Goal: Task Accomplishment & Management: Manage account settings

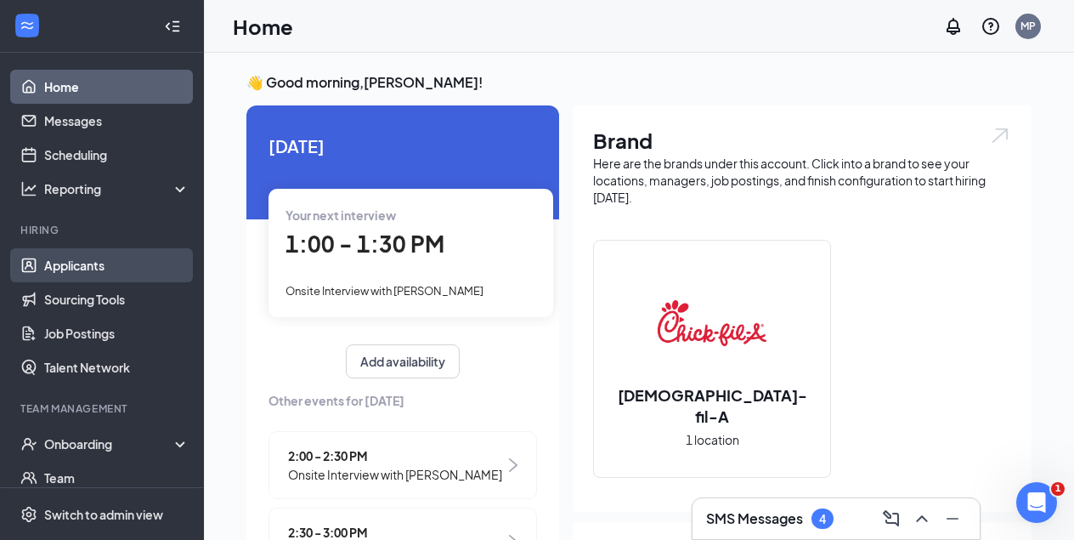
click at [91, 266] on link "Applicants" at bounding box center [116, 265] width 145 height 34
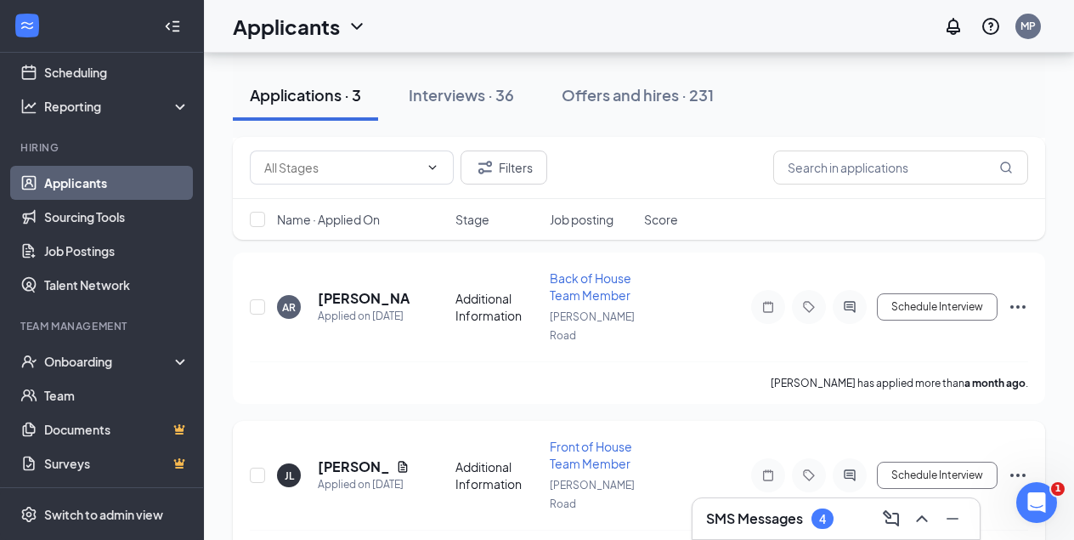
scroll to position [246, 0]
click at [461, 97] on div "Interviews · 36" at bounding box center [461, 94] width 105 height 21
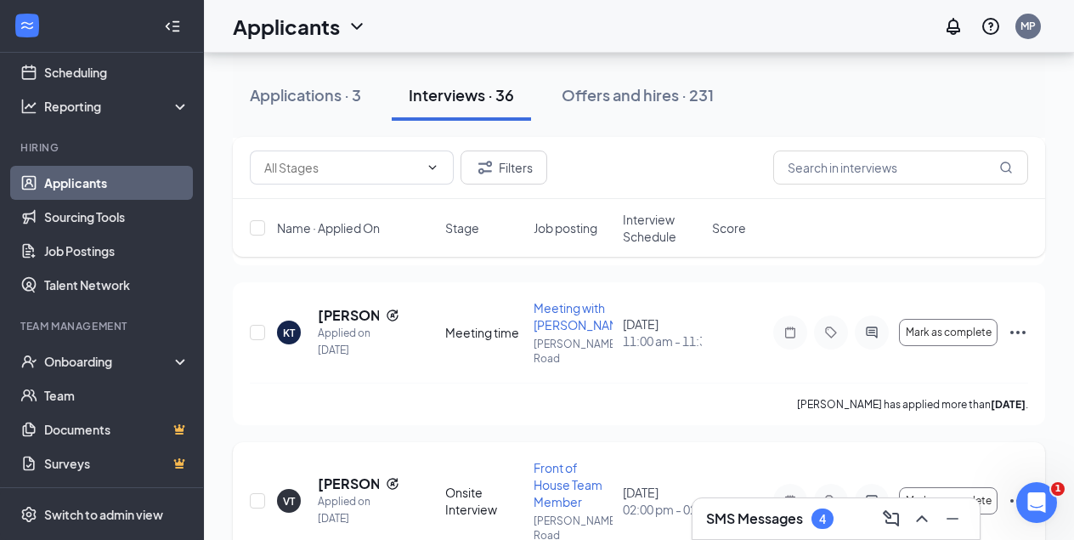
scroll to position [425, 0]
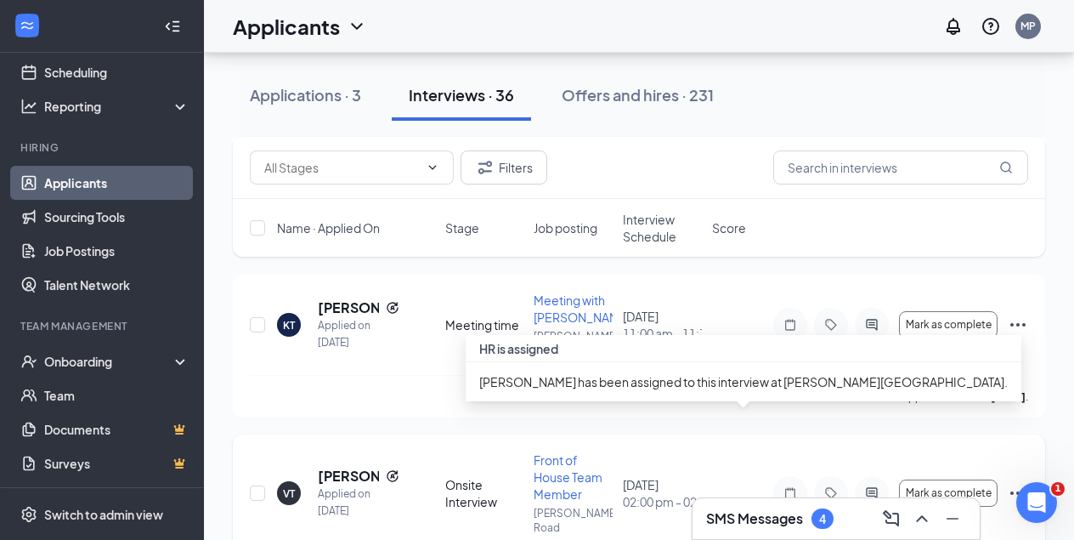
click at [675, 476] on div "[DATE] 02:00 pm - 02:30 pm" at bounding box center [662, 493] width 79 height 34
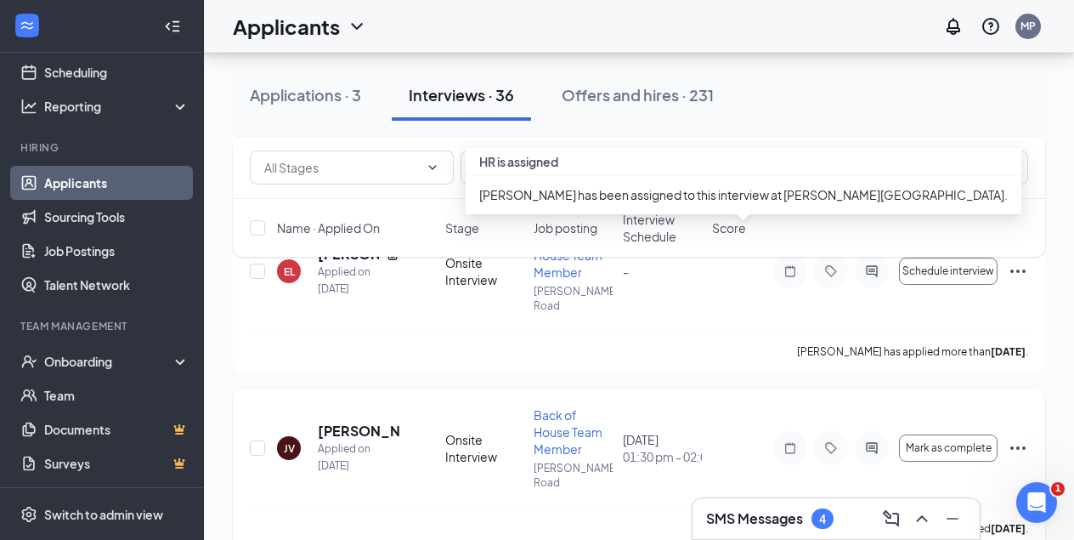
scroll to position [2186, 0]
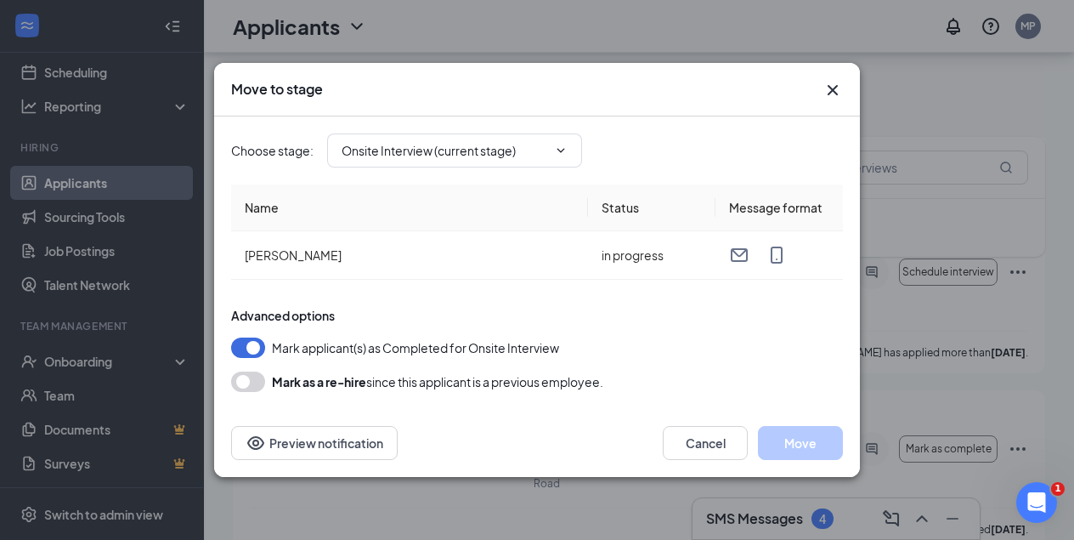
type input "Hiring Complete (final stage)"
click at [562, 151] on icon "ChevronDown" at bounding box center [561, 150] width 8 height 4
click at [443, 154] on input "Hiring Complete (final stage)" at bounding box center [445, 150] width 206 height 19
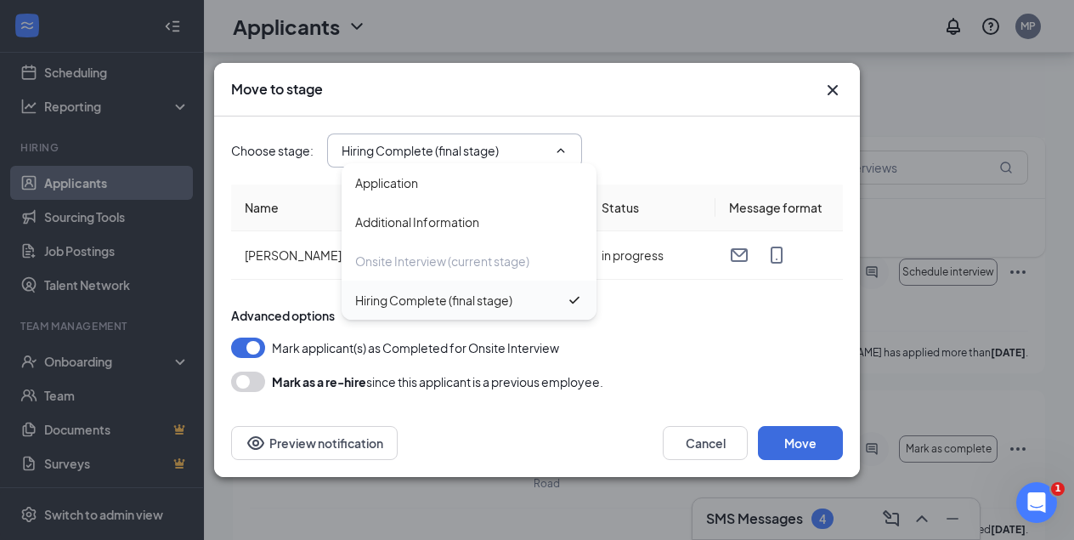
click at [504, 303] on div "Hiring Complete (final stage)" at bounding box center [433, 300] width 157 height 19
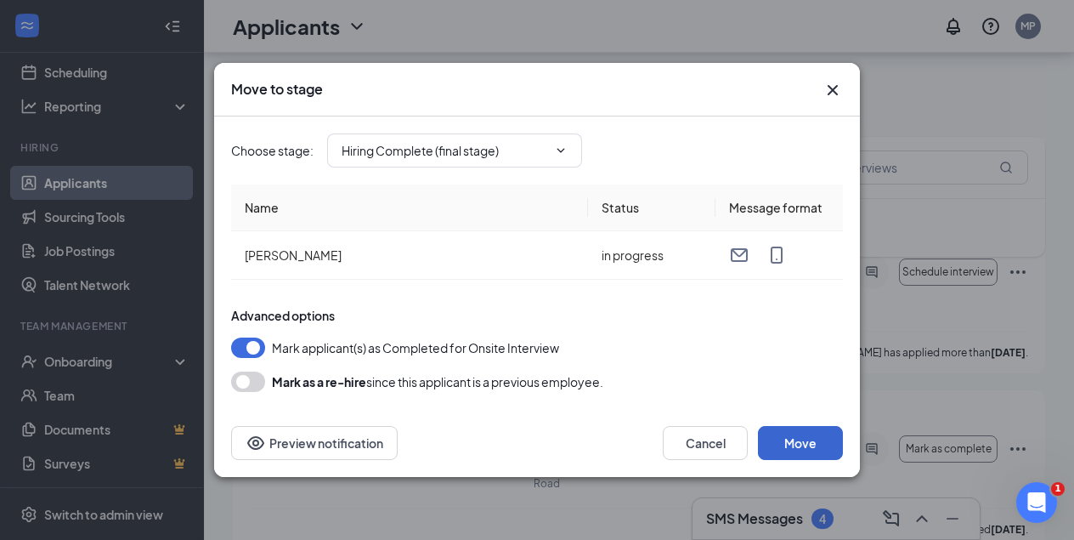
click at [812, 441] on button "Move" at bounding box center [800, 443] width 85 height 34
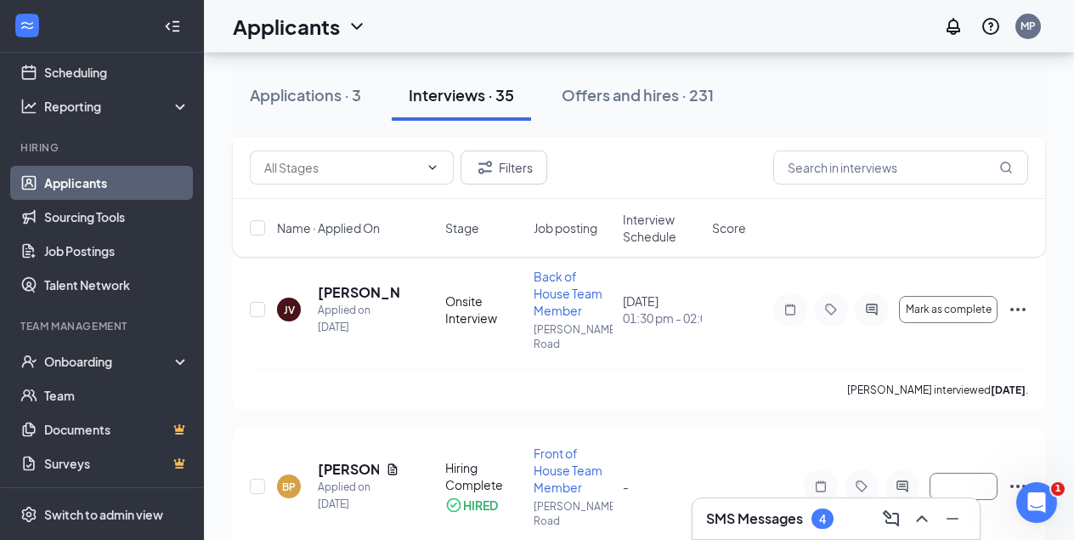
scroll to position [2327, 0]
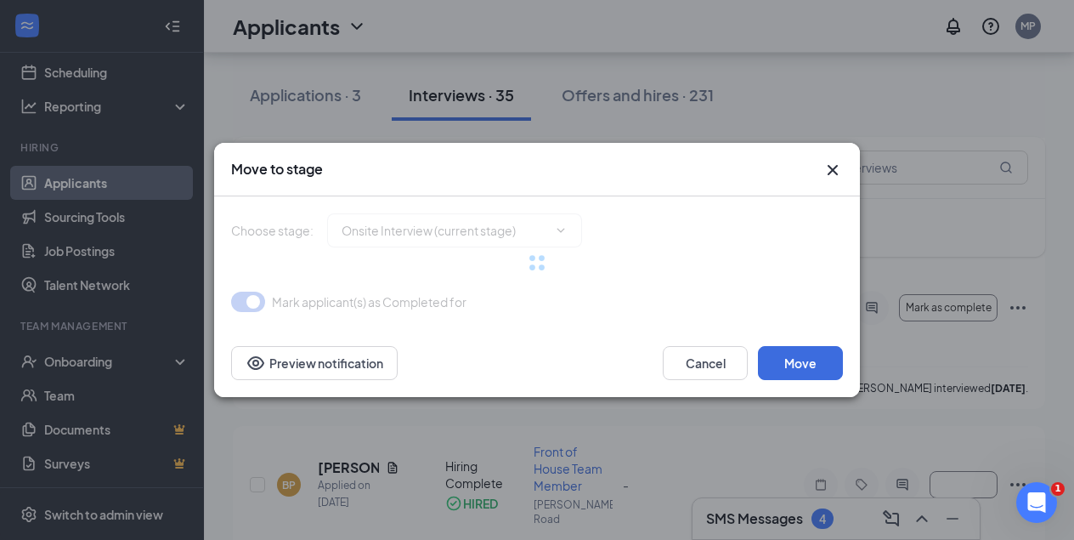
type input "Hiring Complete (final stage)"
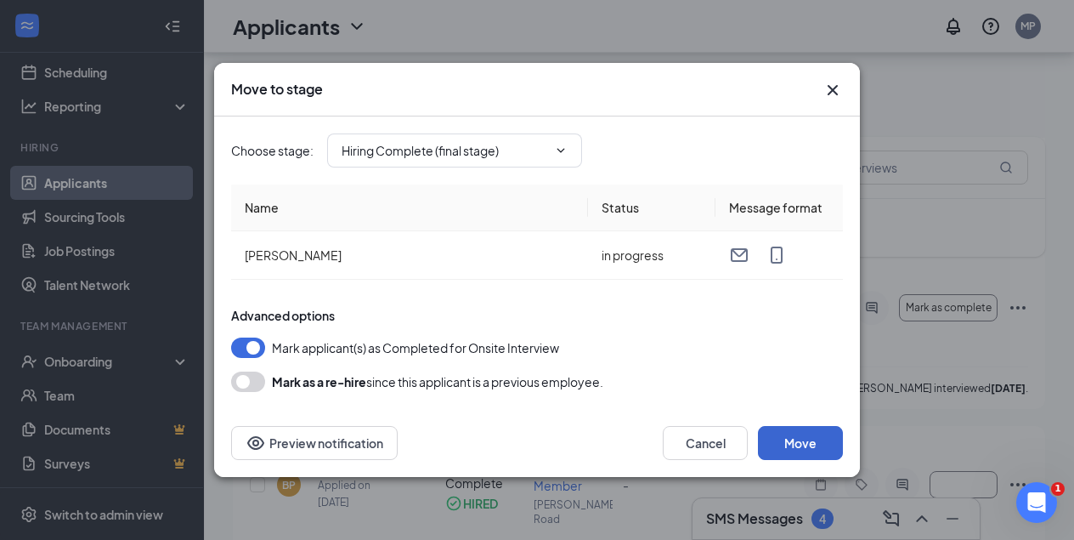
click at [800, 439] on button "Move" at bounding box center [800, 443] width 85 height 34
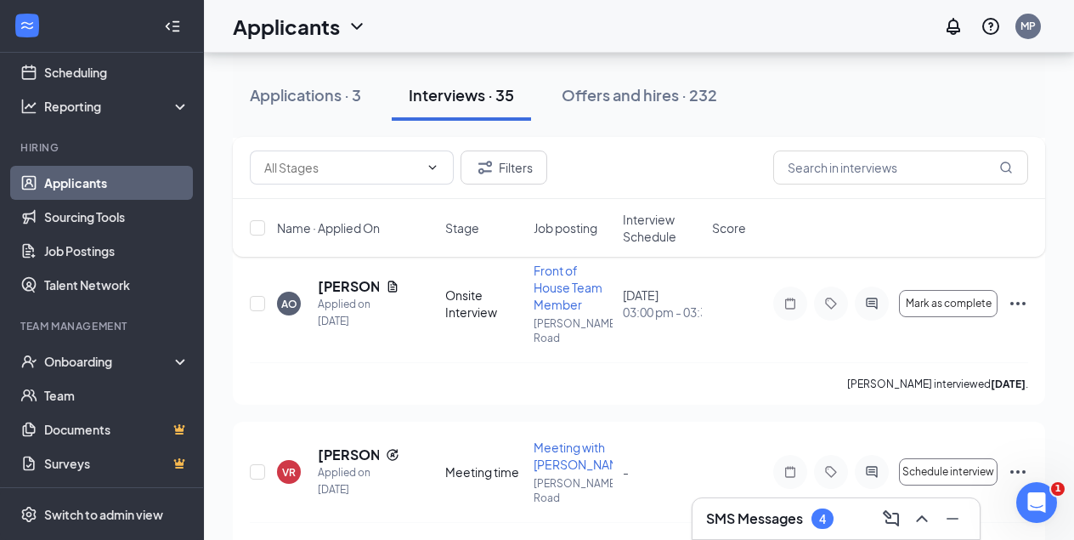
scroll to position [2509, 0]
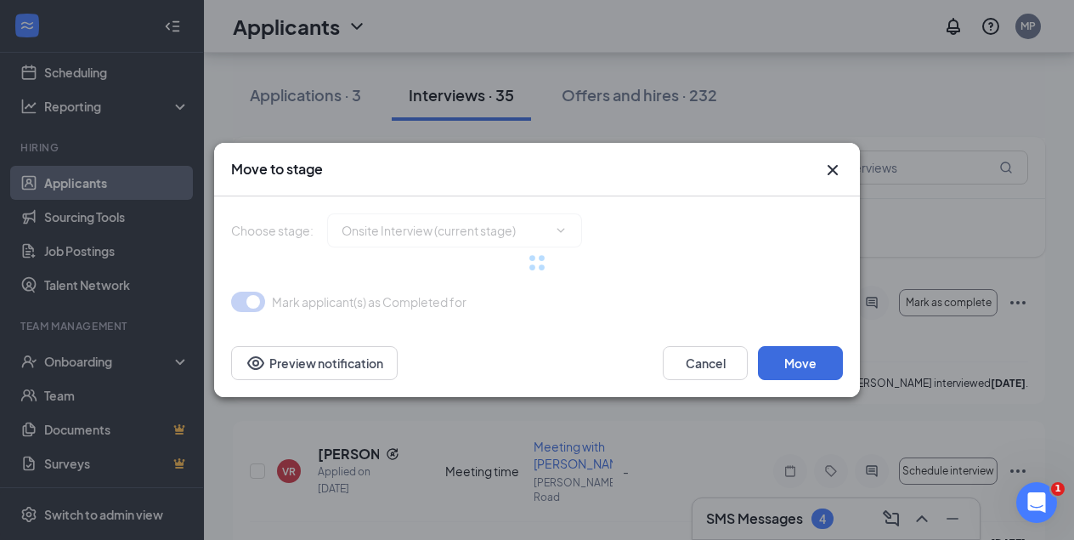
type input "Hiring Complete (final stage)"
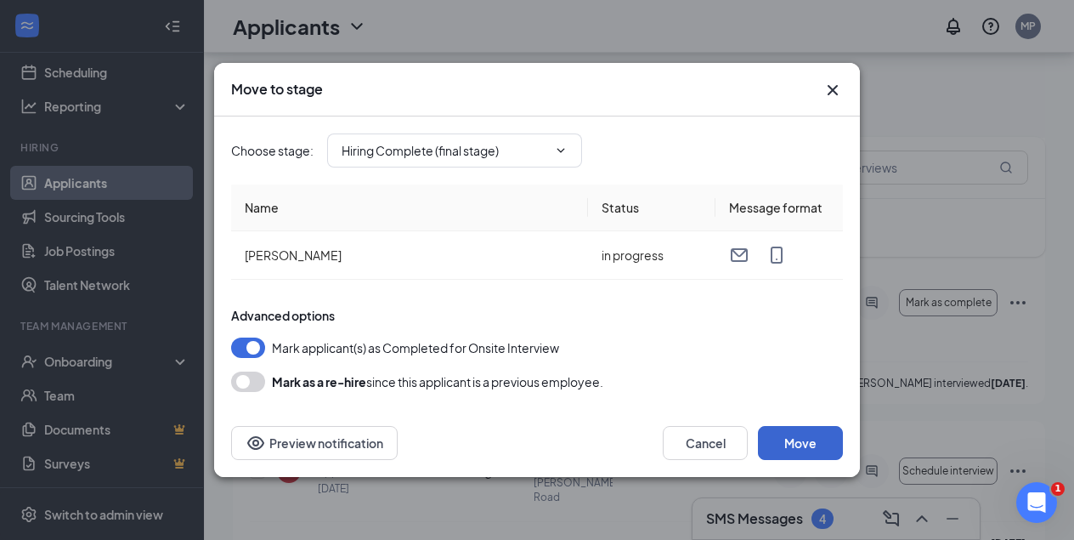
click at [815, 444] on button "Move" at bounding box center [800, 443] width 85 height 34
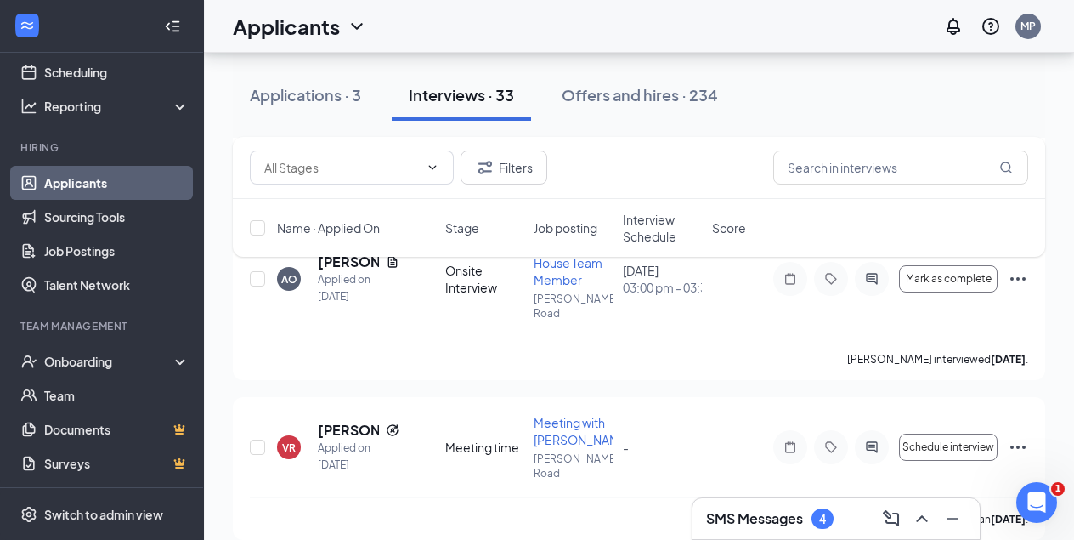
scroll to position [2631, 0]
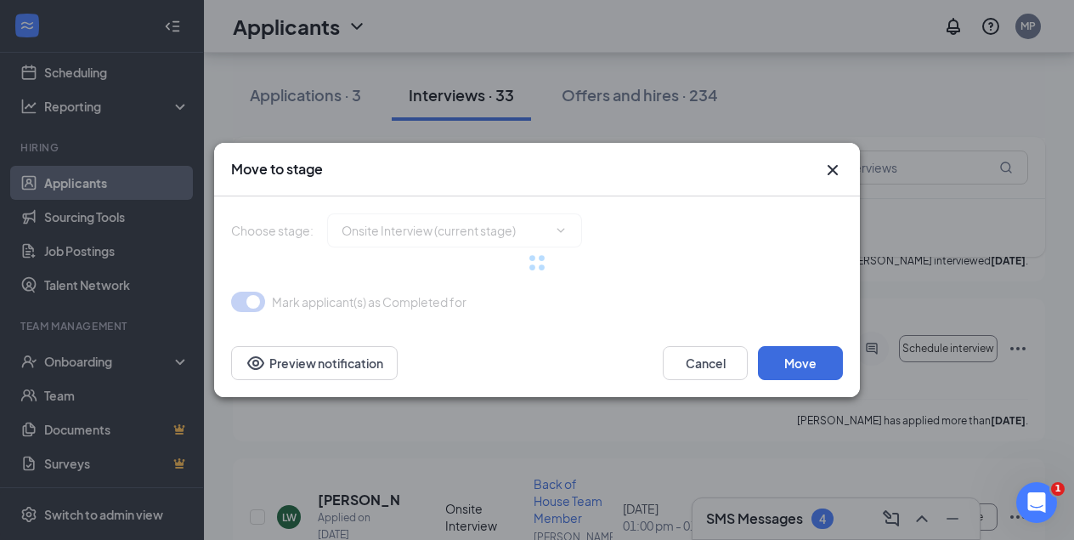
type input "Hiring Complete (final stage)"
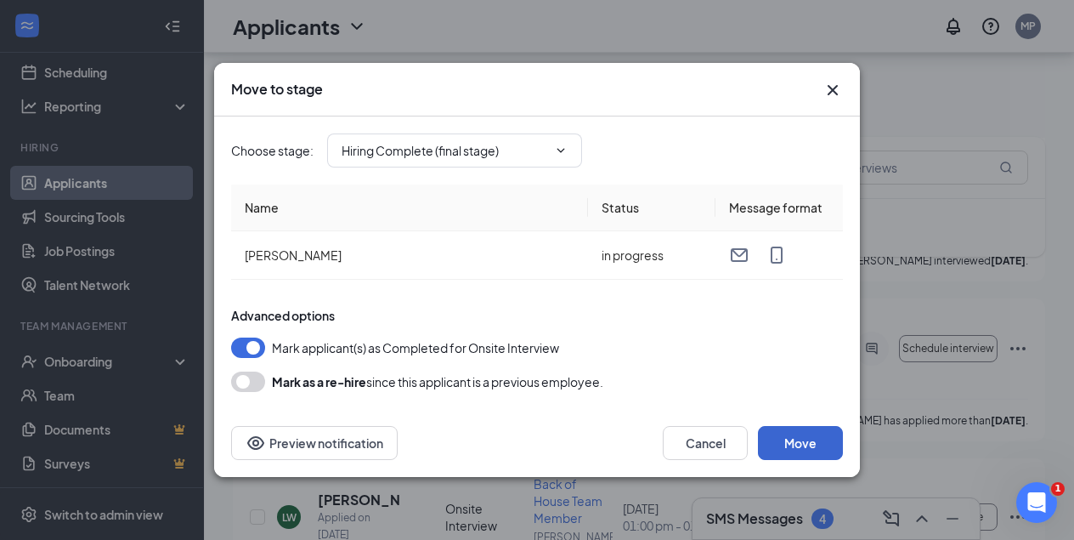
click at [810, 444] on button "Move" at bounding box center [800, 443] width 85 height 34
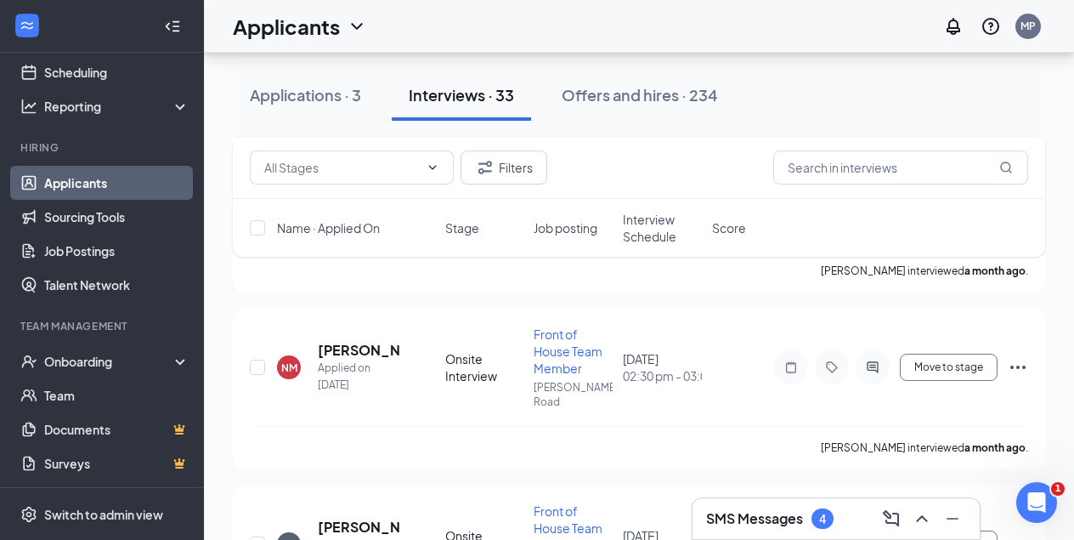
scroll to position [4603, 0]
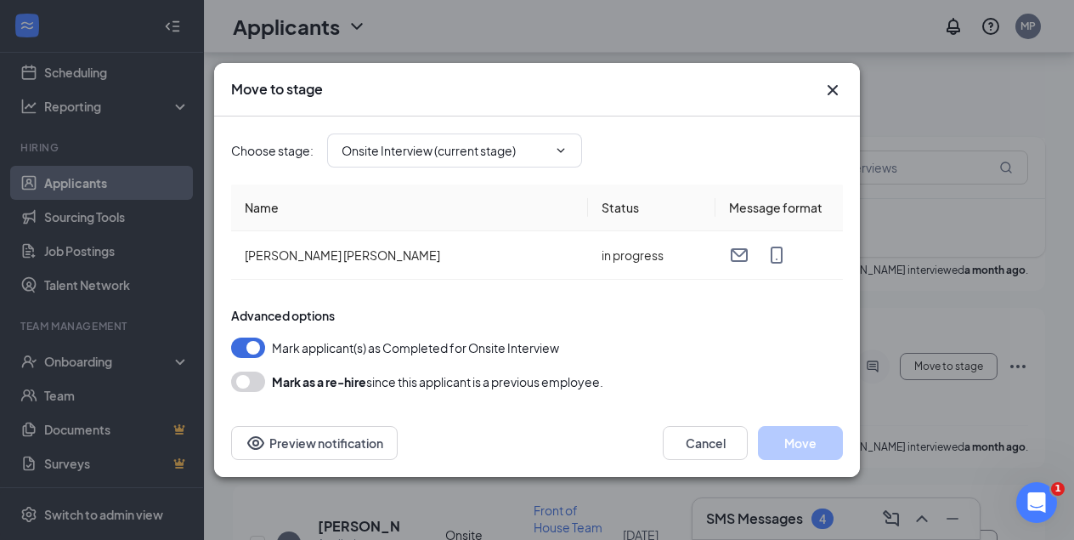
type input "Hiring Complete (final stage)"
click at [798, 449] on button "Move" at bounding box center [800, 443] width 85 height 34
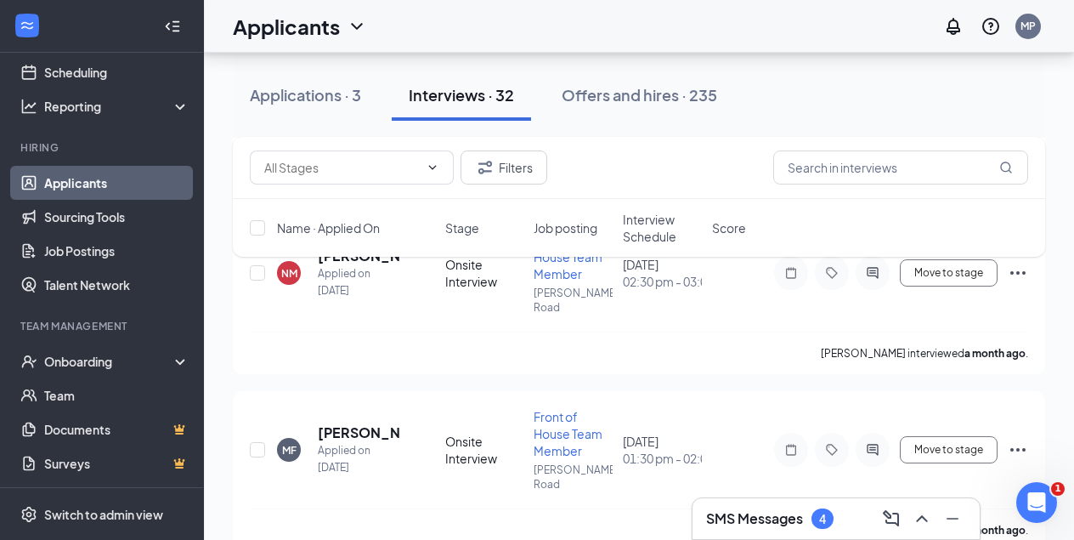
scroll to position [4696, 0]
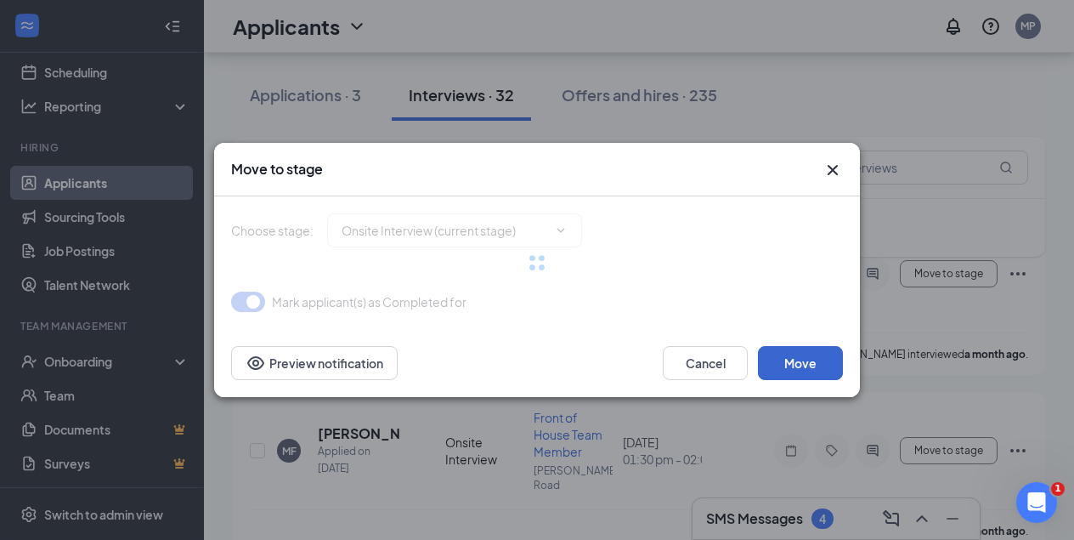
type input "Hiring Complete (final stage)"
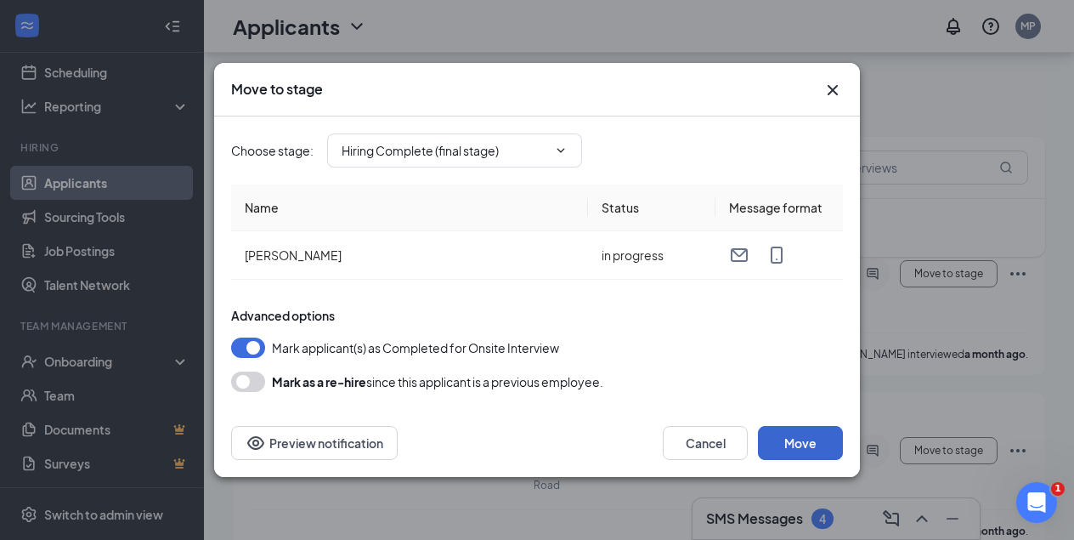
click at [814, 442] on button "Move" at bounding box center [800, 443] width 85 height 34
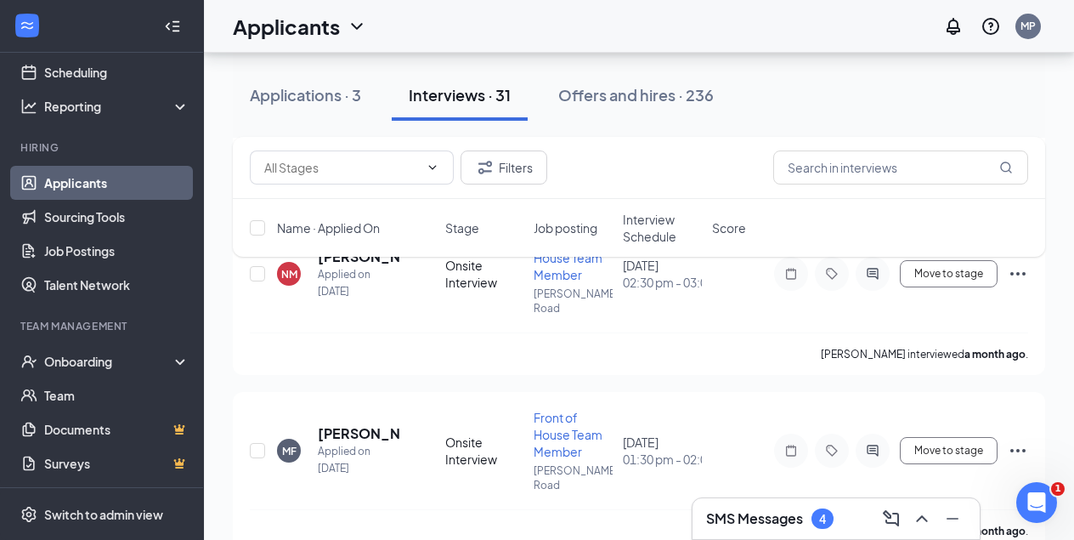
scroll to position [4534, 0]
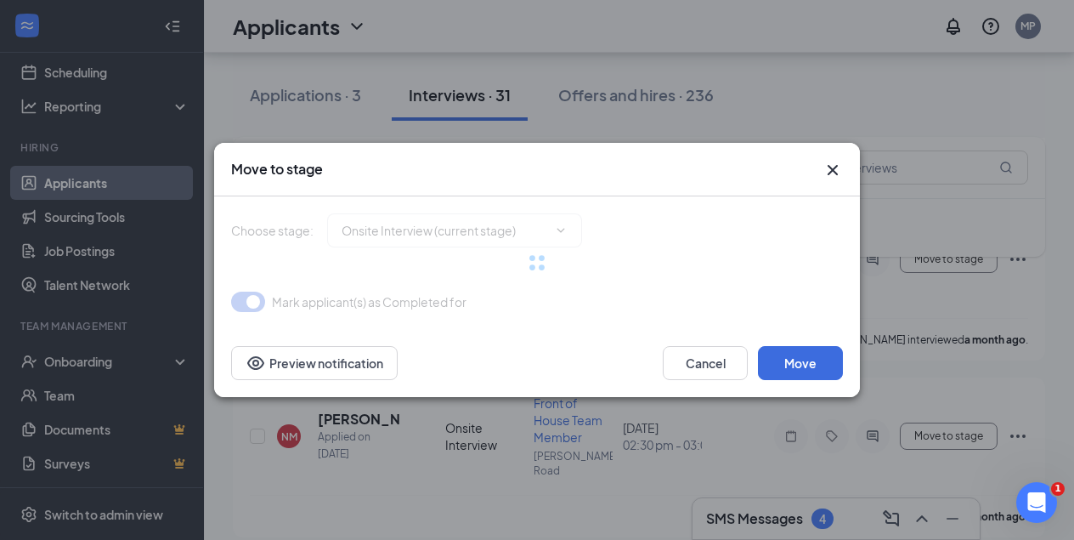
type input "Hiring Complete (final stage)"
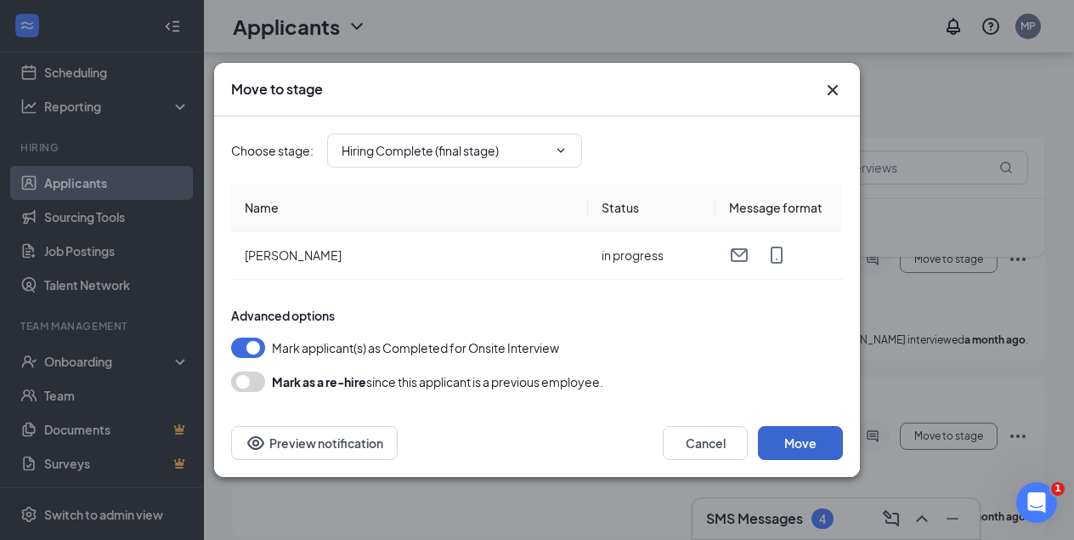
click at [833, 445] on button "Move" at bounding box center [800, 443] width 85 height 34
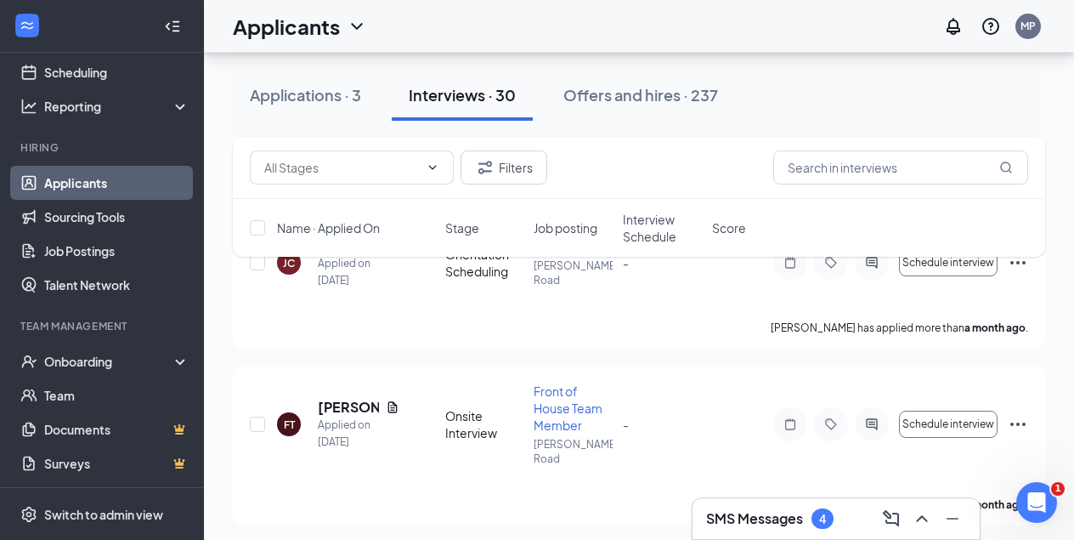
scroll to position [8933, 0]
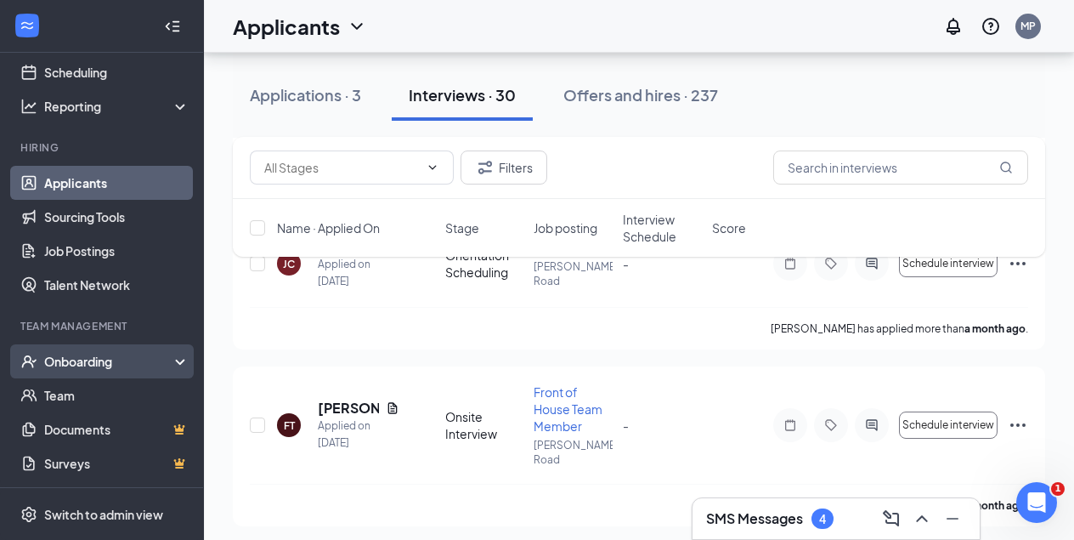
click at [65, 359] on div "Onboarding" at bounding box center [109, 361] width 131 height 17
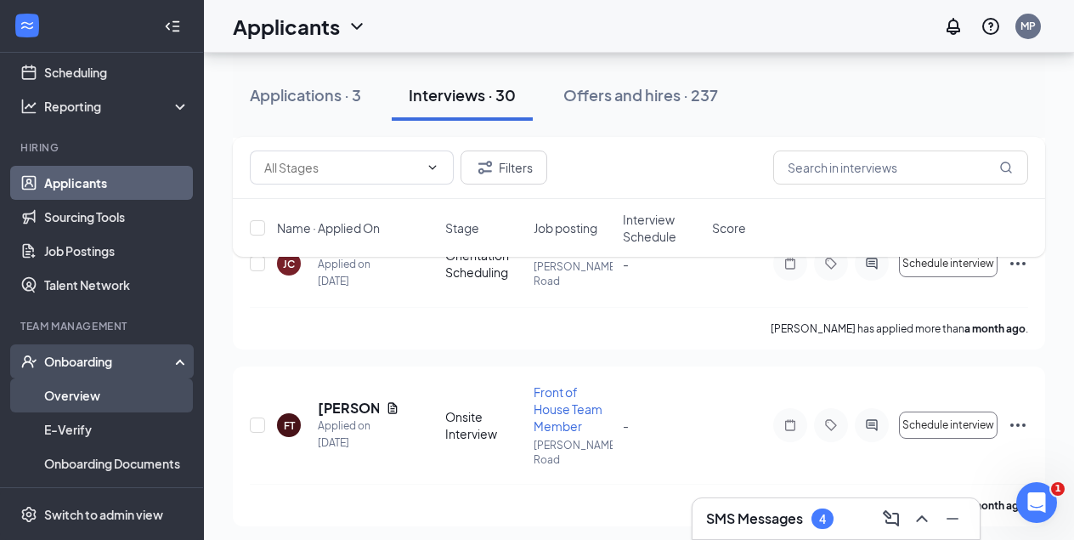
click at [74, 393] on link "Overview" at bounding box center [116, 395] width 145 height 34
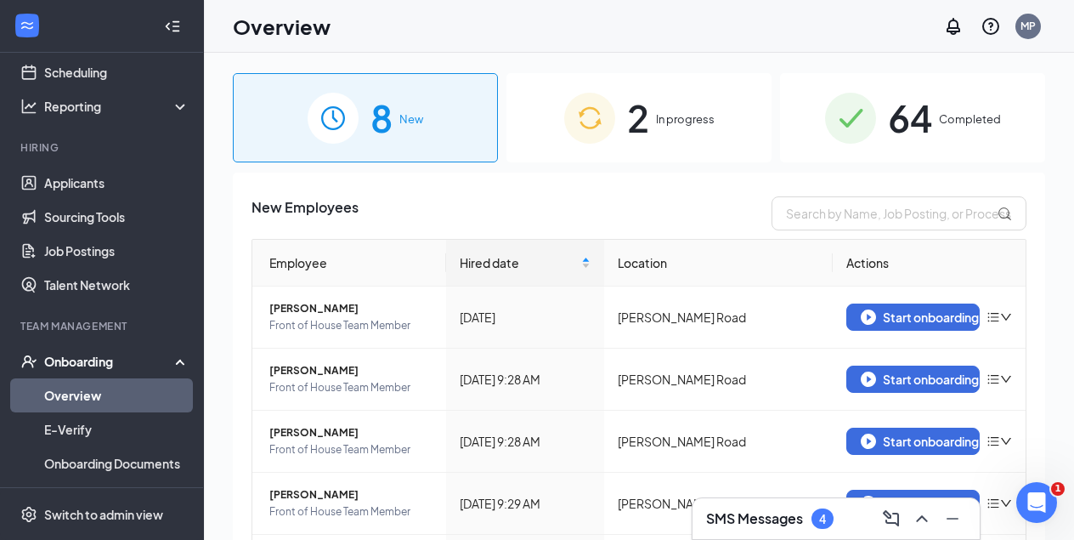
click at [674, 122] on span "In progress" at bounding box center [685, 118] width 59 height 17
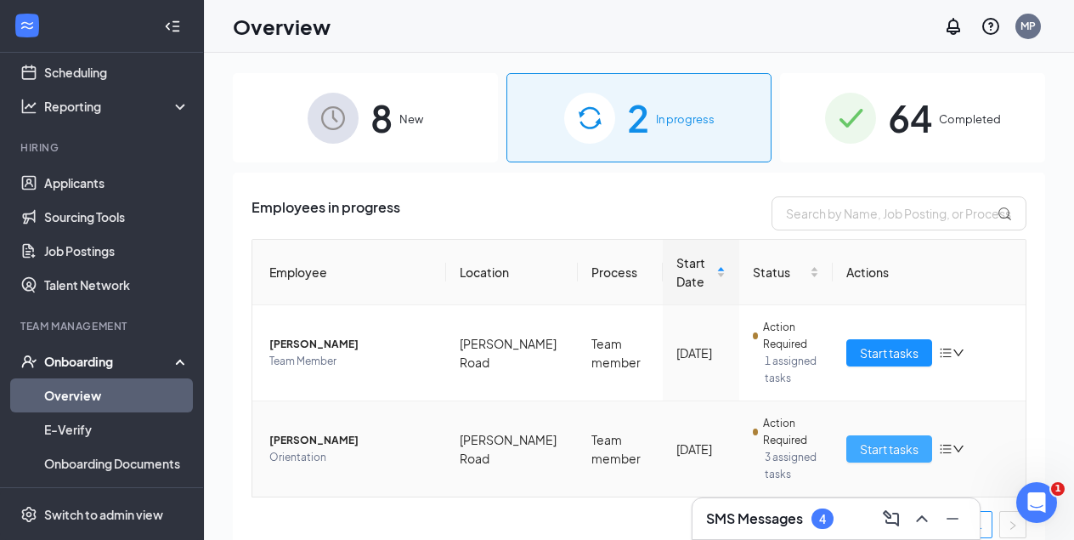
click at [863, 453] on span "Start tasks" at bounding box center [889, 448] width 59 height 19
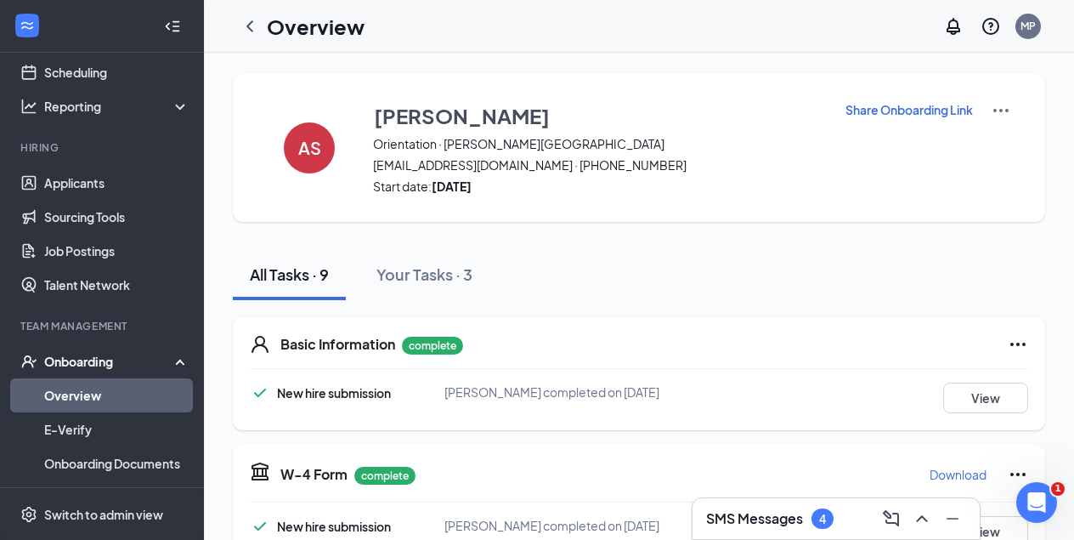
click at [880, 110] on p "Share Onboarding Link" at bounding box center [909, 109] width 127 height 17
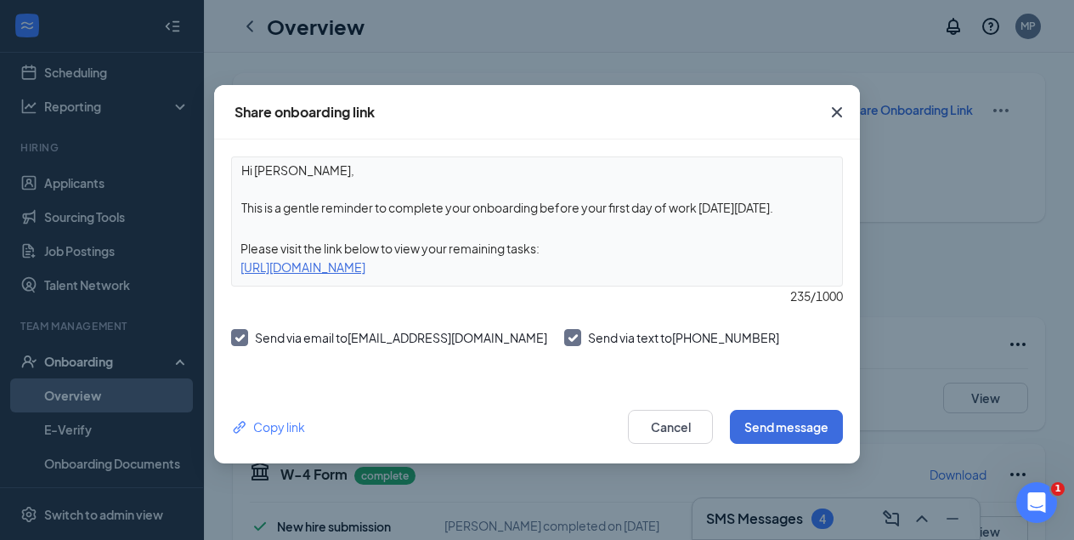
drag, startPoint x: 242, startPoint y: 210, endPoint x: 790, endPoint y: 223, distance: 548.3
click at [790, 223] on div "Hi [PERSON_NAME], This is a gentle reminder to complete your onboarding before …" at bounding box center [537, 221] width 612 height 130
click at [451, 212] on textarea "Hi [PERSON_NAME], This is a message to share that due to non response to our at…" at bounding box center [537, 188] width 610 height 63
click at [768, 210] on textarea "Hi [PERSON_NAME], This is a message to share that due to non response to our at…" at bounding box center [537, 188] width 610 height 63
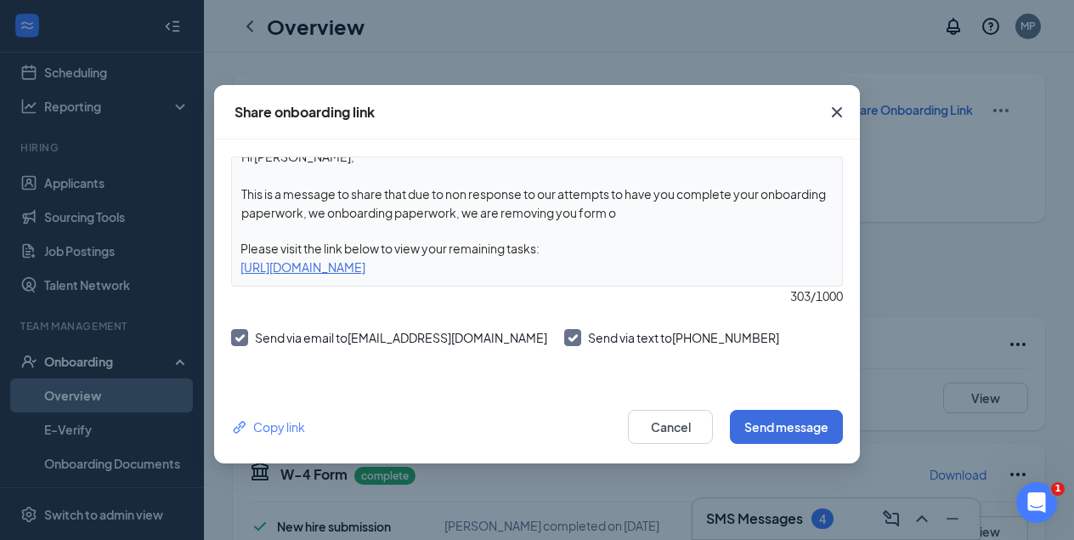
click at [694, 213] on textarea "Hi [PERSON_NAME], This is a message to share that due to non response to our at…" at bounding box center [537, 188] width 610 height 63
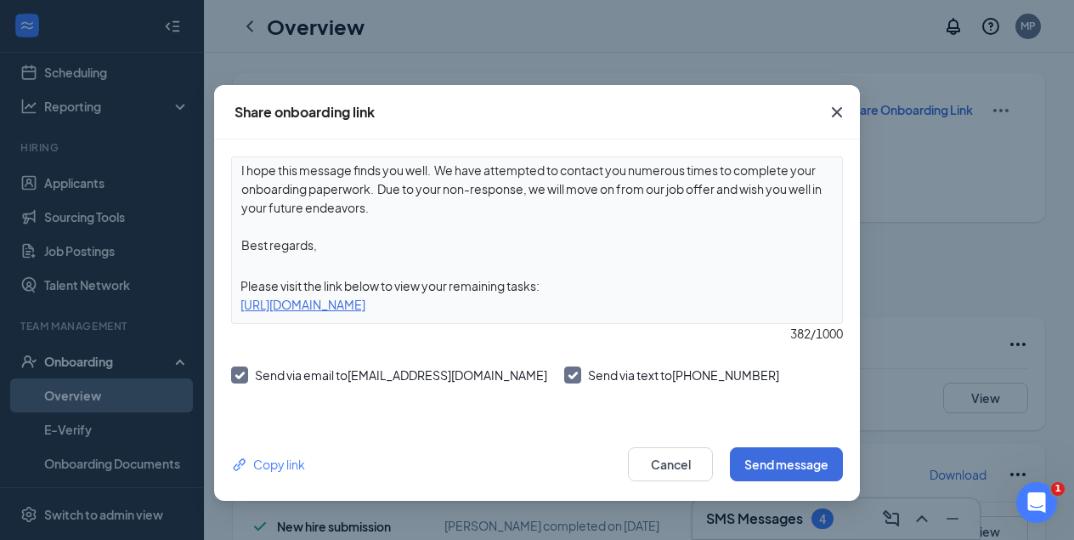
scroll to position [37, 0]
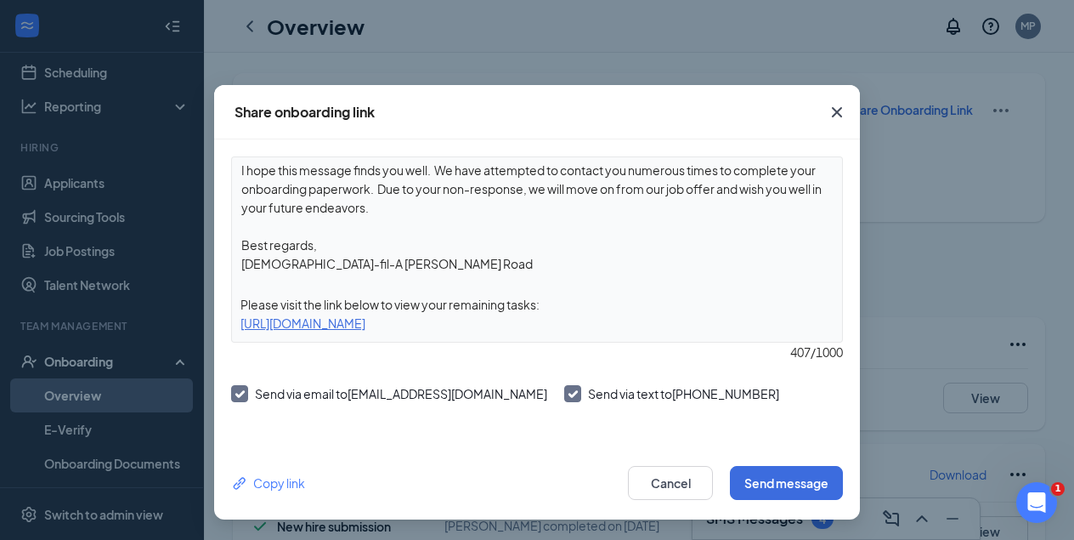
type textarea "Hi [PERSON_NAME], I hope this message finds you well. We have attempted to cont…"
drag, startPoint x: 237, startPoint y: 302, endPoint x: 689, endPoint y: 325, distance: 452.7
click at [689, 325] on div "Hi [PERSON_NAME], I hope this message finds you well. We have attempted to cont…" at bounding box center [537, 249] width 612 height 186
click at [658, 319] on div "[URL][DOMAIN_NAME]" at bounding box center [537, 323] width 610 height 19
click at [671, 325] on div "[URL][DOMAIN_NAME]" at bounding box center [537, 323] width 610 height 19
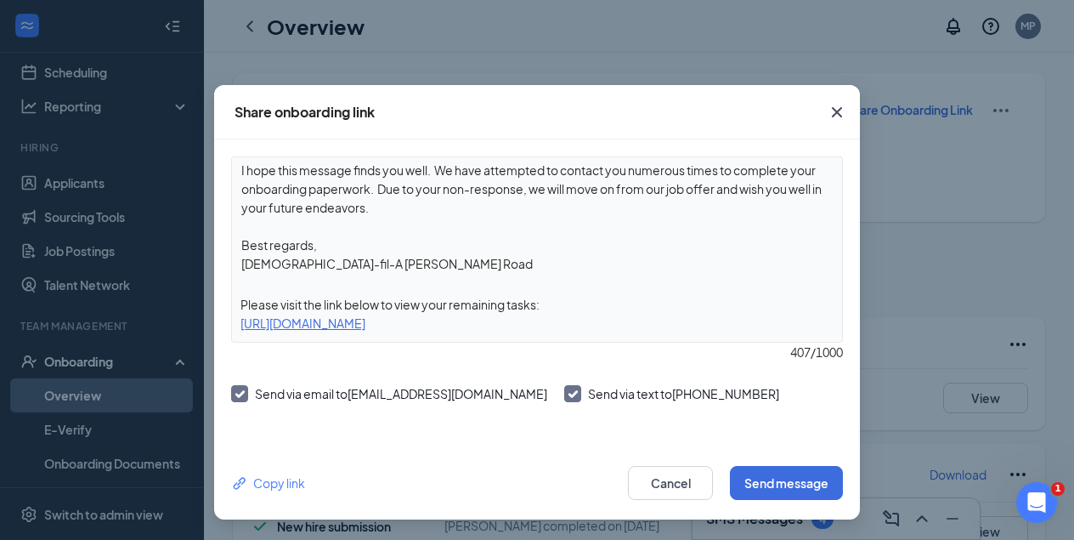
drag, startPoint x: 664, startPoint y: 323, endPoint x: 242, endPoint y: 294, distance: 422.5
click at [242, 294] on div "Hi [PERSON_NAME], I hope this message finds you well. We have attempted to cont…" at bounding box center [537, 249] width 612 height 186
click at [671, 479] on button "Cancel" at bounding box center [670, 483] width 85 height 34
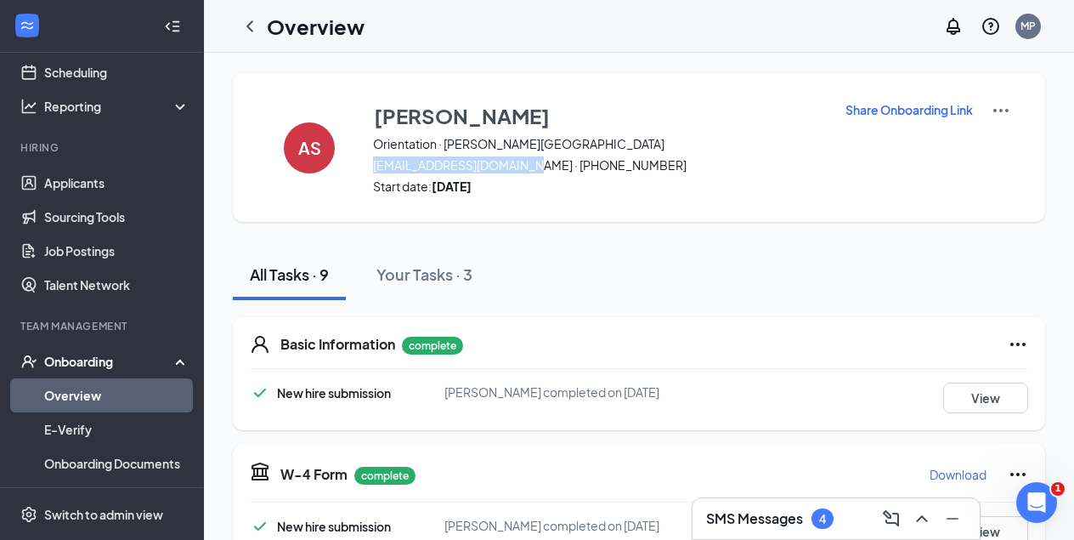
drag, startPoint x: 373, startPoint y: 164, endPoint x: 536, endPoint y: 170, distance: 163.3
click at [536, 170] on span "[EMAIL_ADDRESS][DOMAIN_NAME] · [PHONE_NUMBER]" at bounding box center [598, 164] width 450 height 17
copy span "[EMAIL_ADDRESS][DOMAIN_NAME]"
click at [999, 109] on img at bounding box center [1001, 110] width 20 height 20
click at [248, 25] on icon "ChevronLeft" at bounding box center [249, 25] width 7 height 11
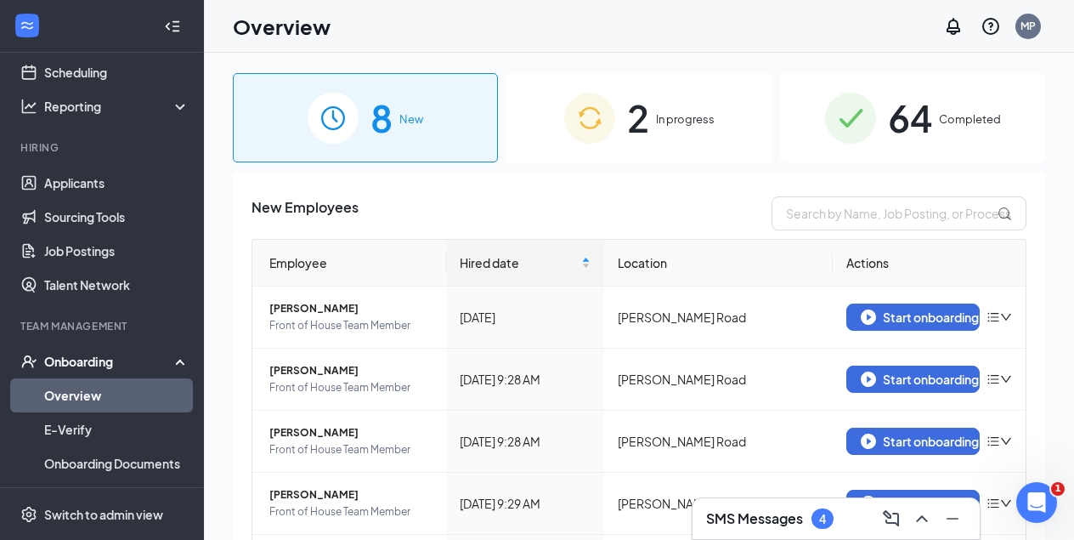
click at [684, 120] on span "In progress" at bounding box center [685, 118] width 59 height 17
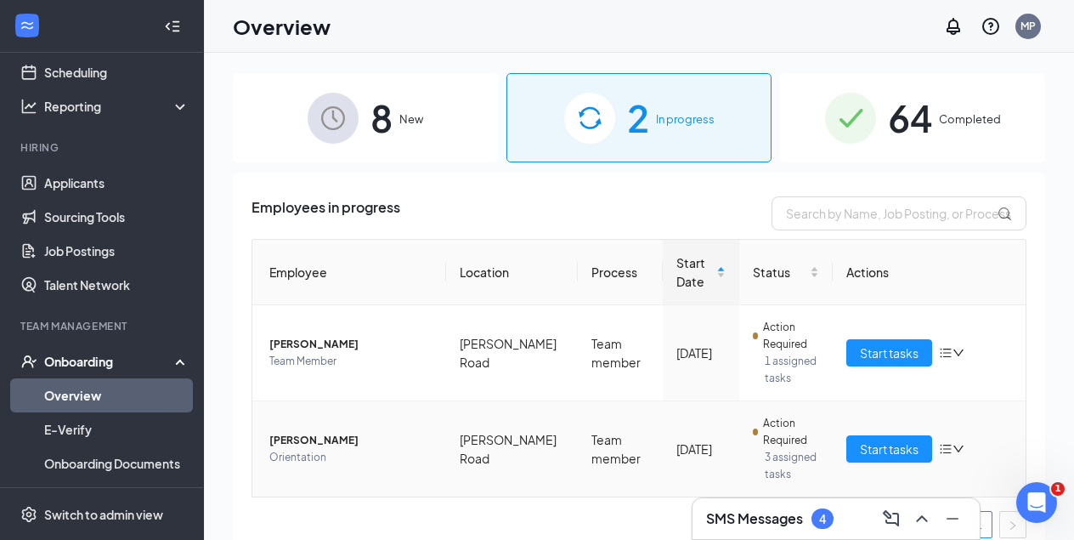
click at [948, 453] on icon "bars" at bounding box center [945, 448] width 11 height 9
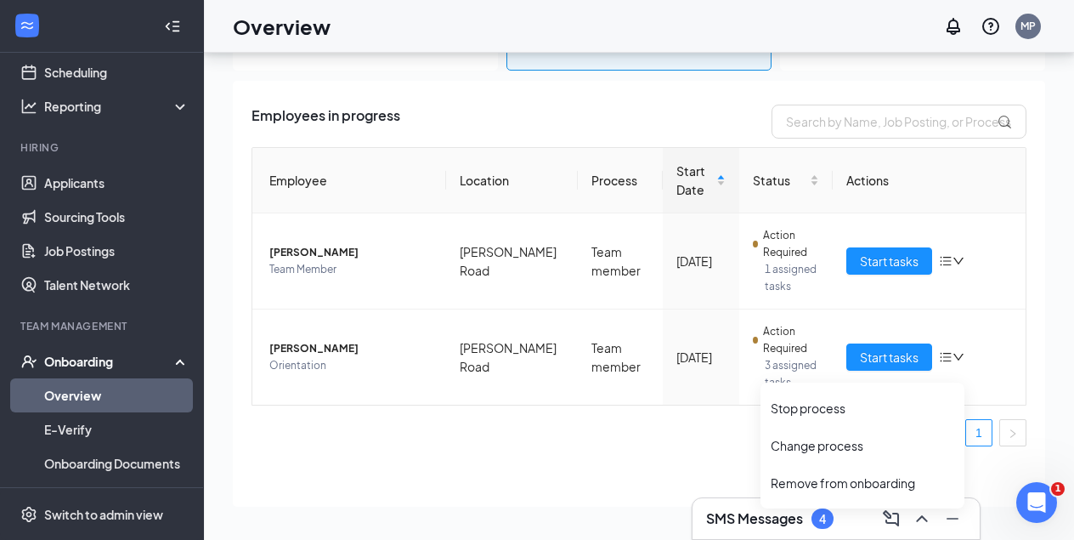
scroll to position [76, 0]
click at [869, 482] on div "Remove from onboarding" at bounding box center [863, 482] width 184 height 17
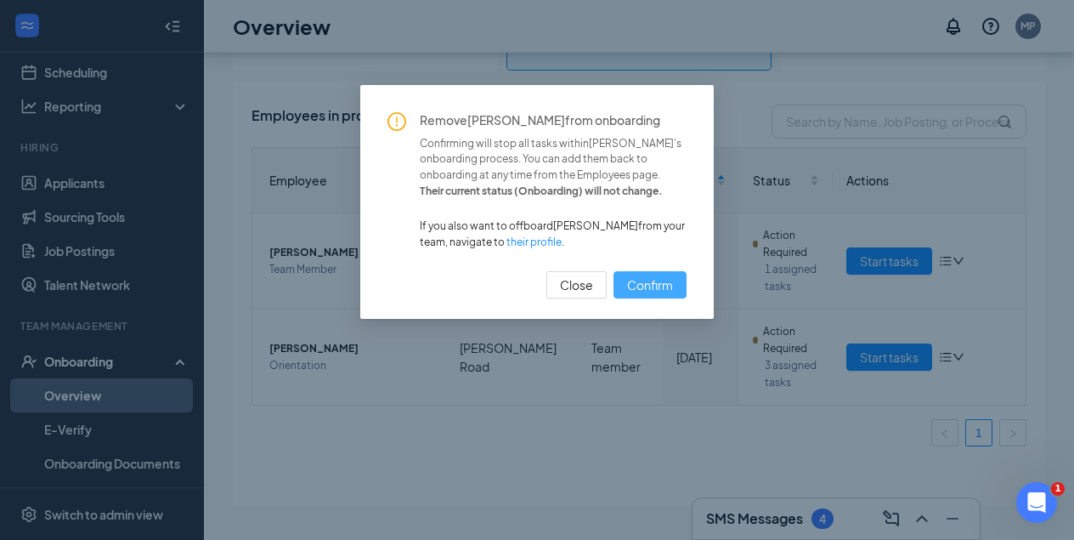
click at [660, 278] on span "Confirm" at bounding box center [650, 284] width 46 height 19
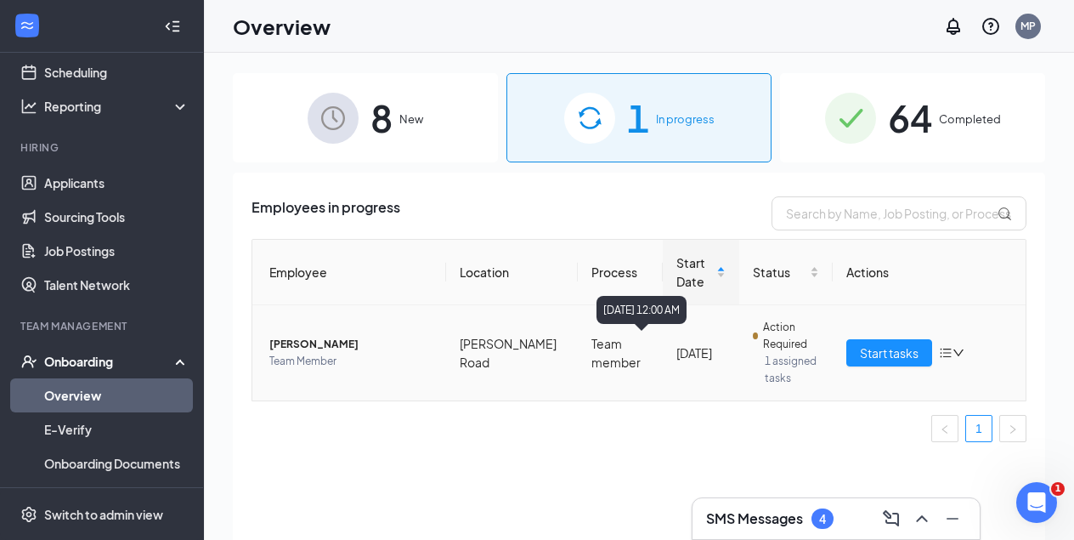
scroll to position [0, 0]
click at [410, 122] on span "New" at bounding box center [411, 118] width 24 height 17
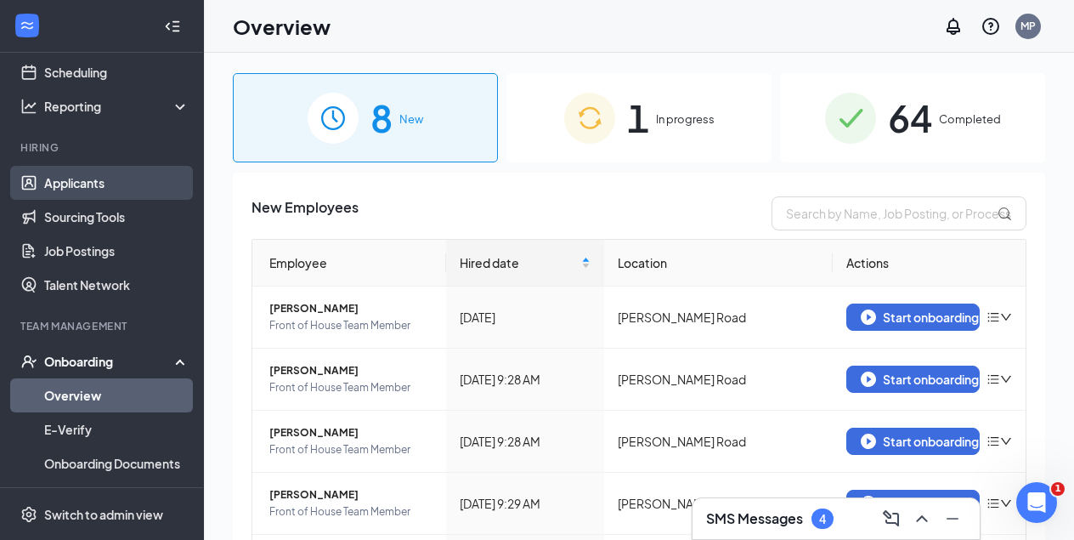
click at [64, 184] on link "Applicants" at bounding box center [116, 183] width 145 height 34
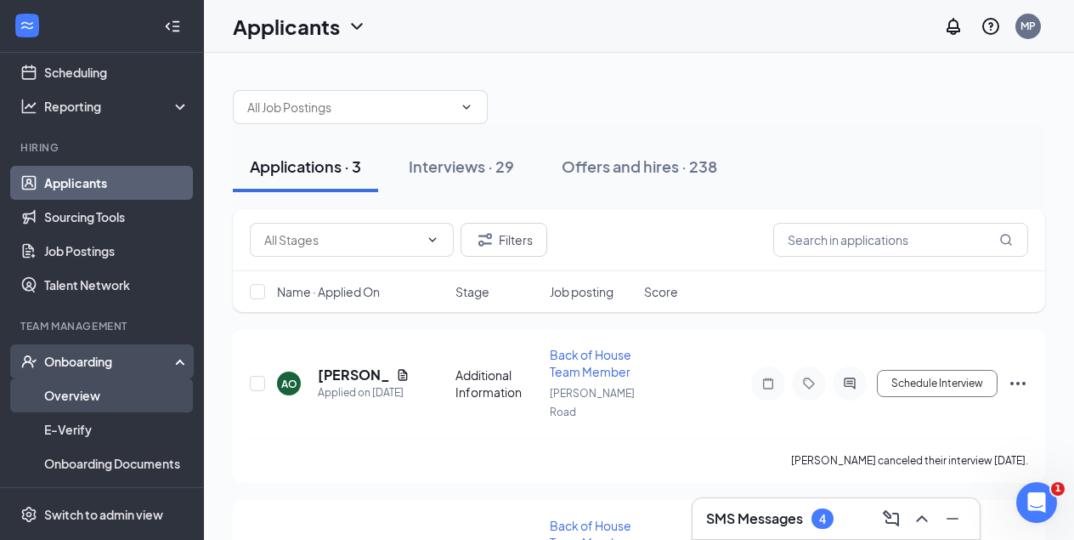
click at [63, 396] on link "Overview" at bounding box center [116, 395] width 145 height 34
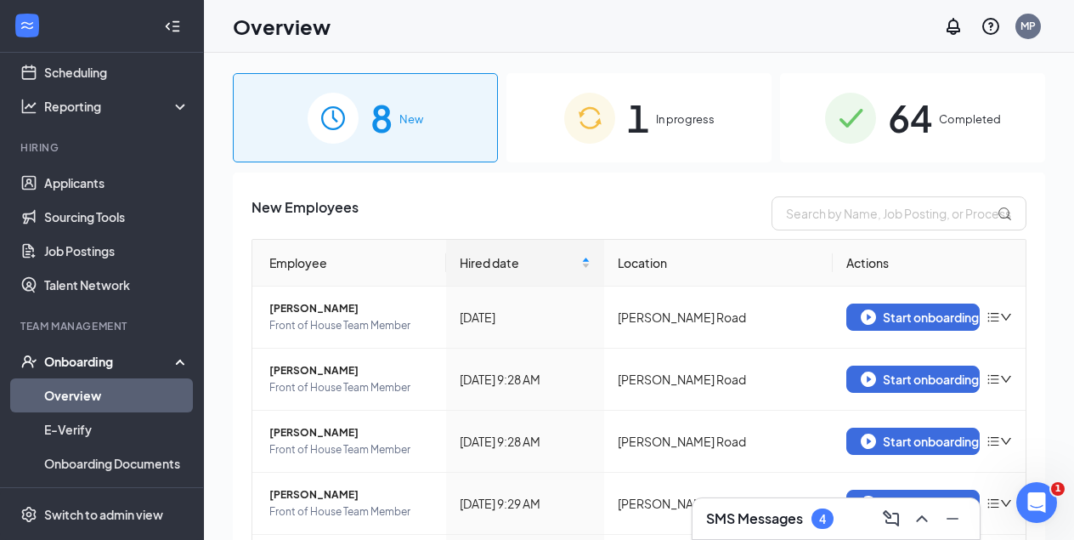
click at [681, 120] on span "In progress" at bounding box center [685, 118] width 59 height 17
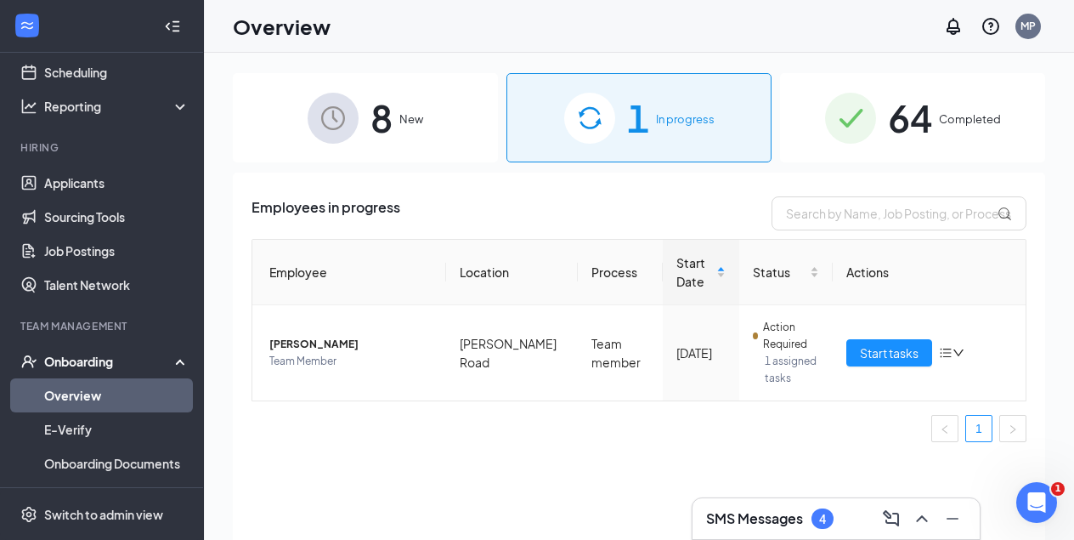
click at [975, 119] on span "Completed" at bounding box center [970, 118] width 62 height 17
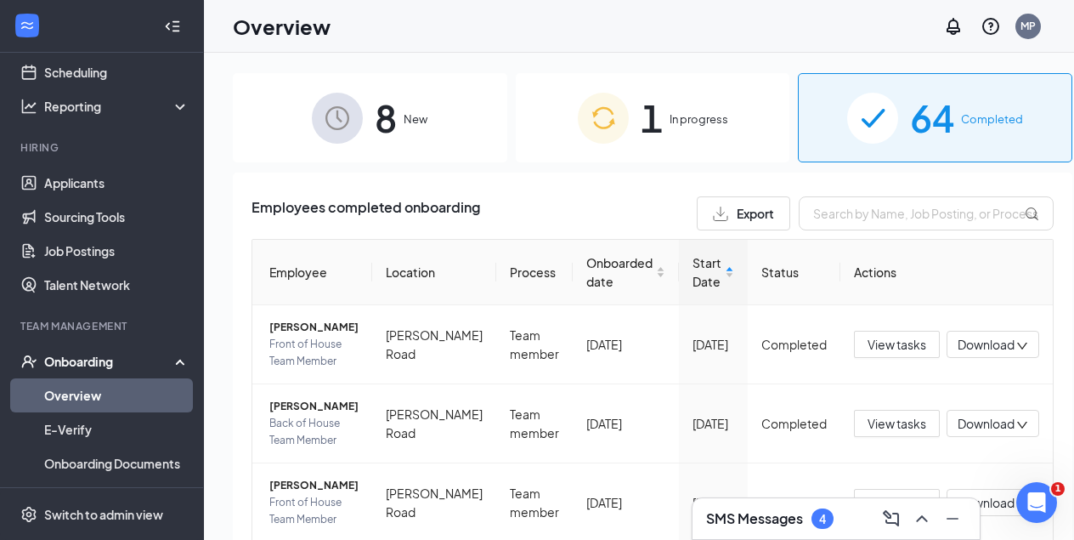
click at [408, 125] on span "New" at bounding box center [416, 118] width 24 height 17
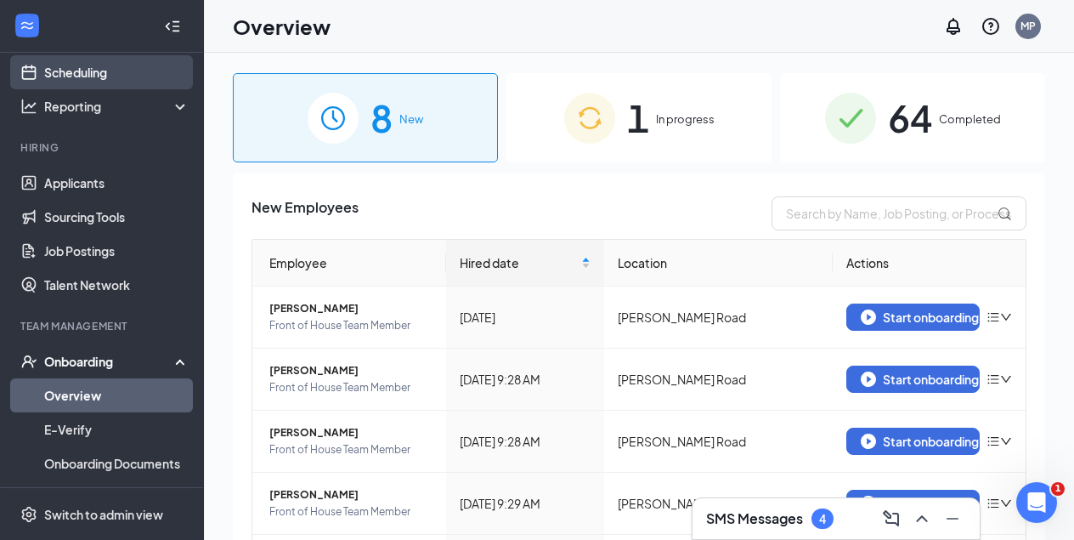
click at [79, 65] on link "Scheduling" at bounding box center [116, 72] width 145 height 34
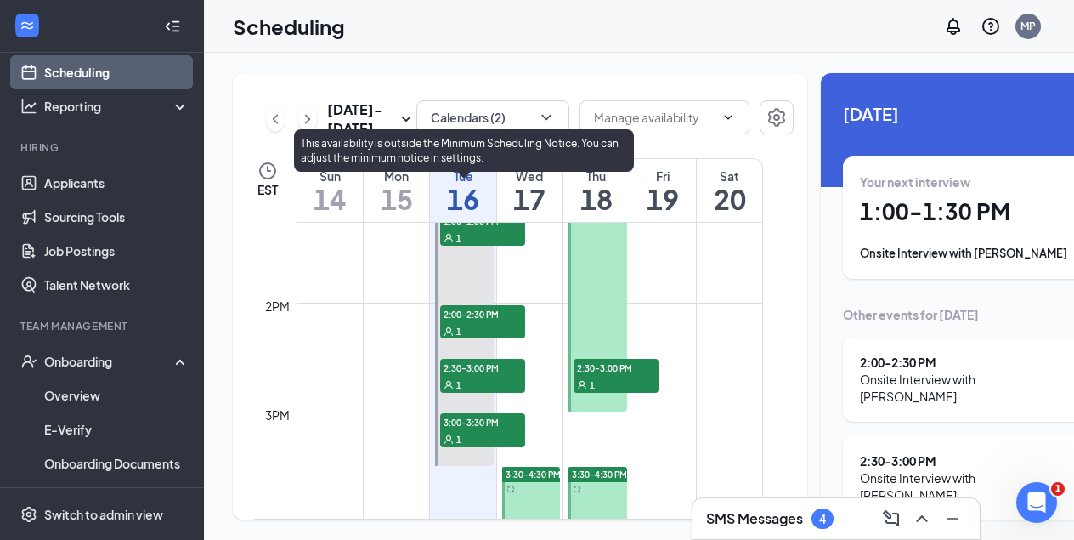
scroll to position [1445, 0]
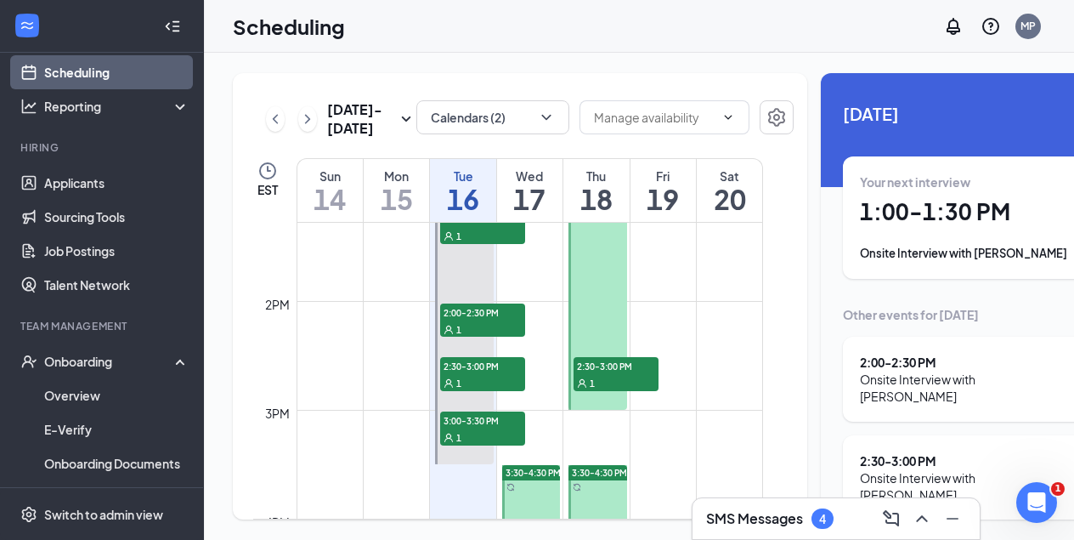
click at [598, 311] on div at bounding box center [598, 301] width 59 height 217
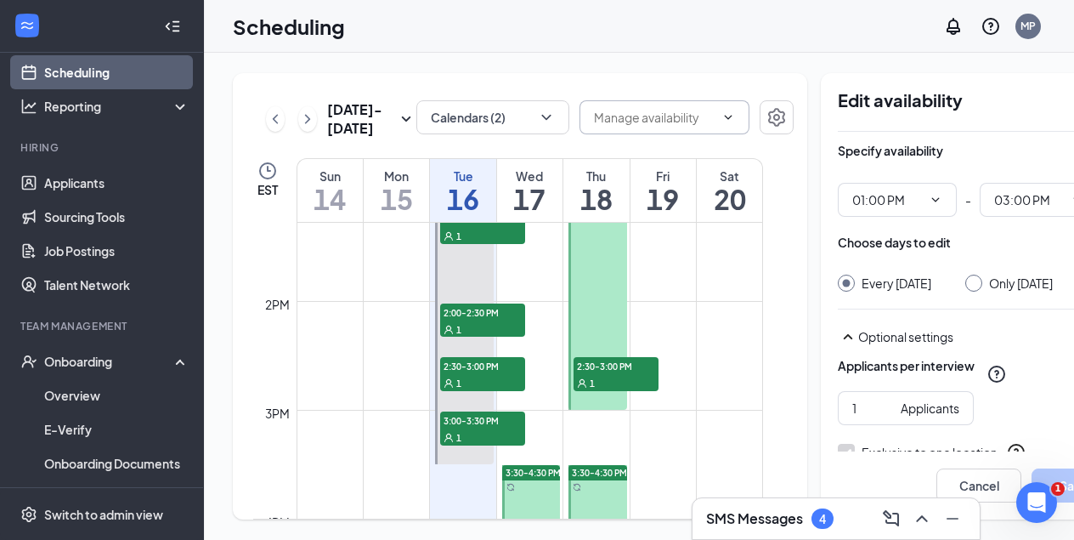
click at [602, 114] on input "text" at bounding box center [654, 117] width 121 height 19
click at [306, 123] on icon "ChevronRight" at bounding box center [307, 118] width 5 height 9
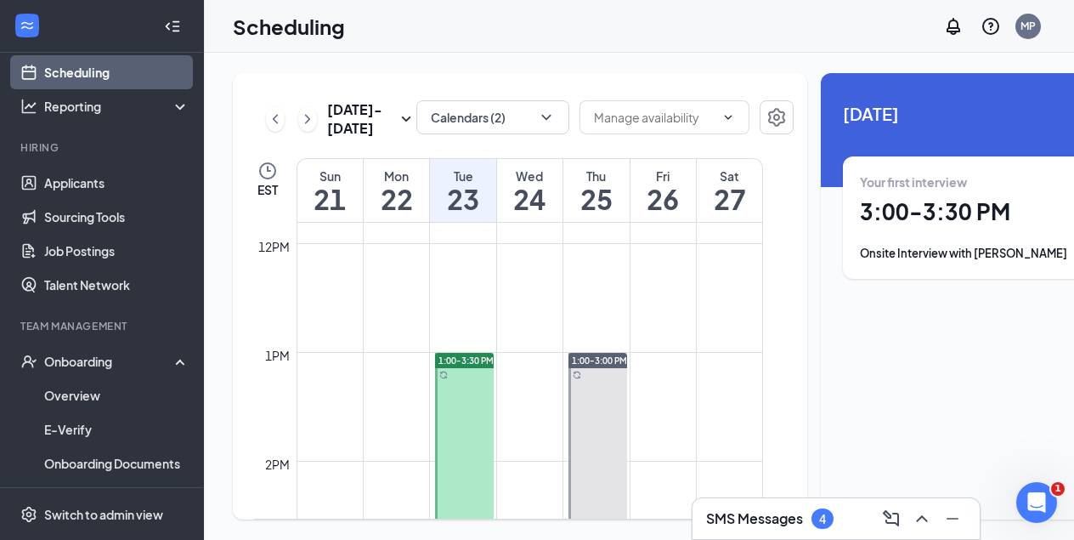
scroll to position [1326, 0]
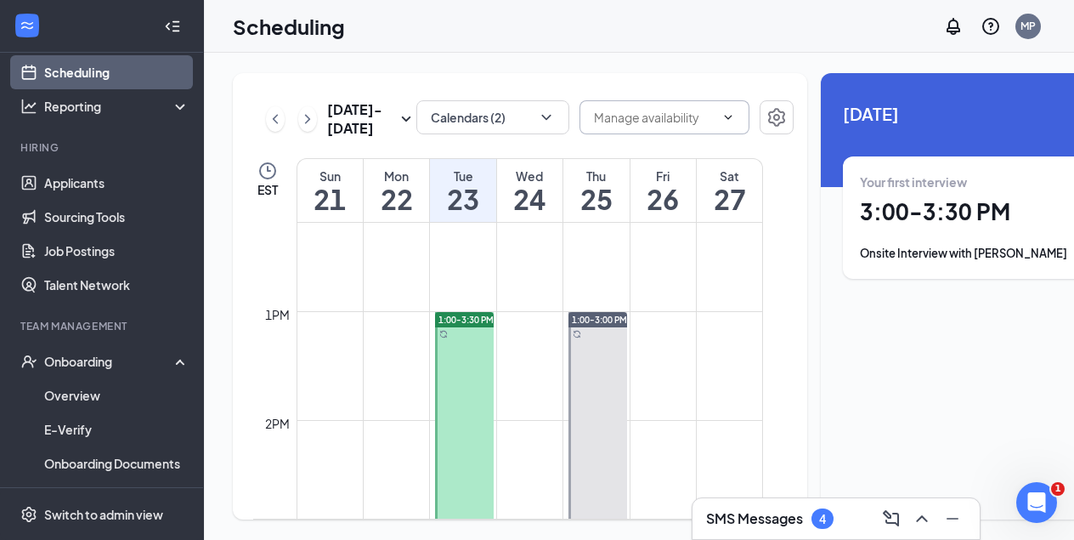
click at [641, 117] on input "text" at bounding box center [654, 117] width 121 height 19
click at [767, 117] on icon "Settings" at bounding box center [777, 117] width 20 height 20
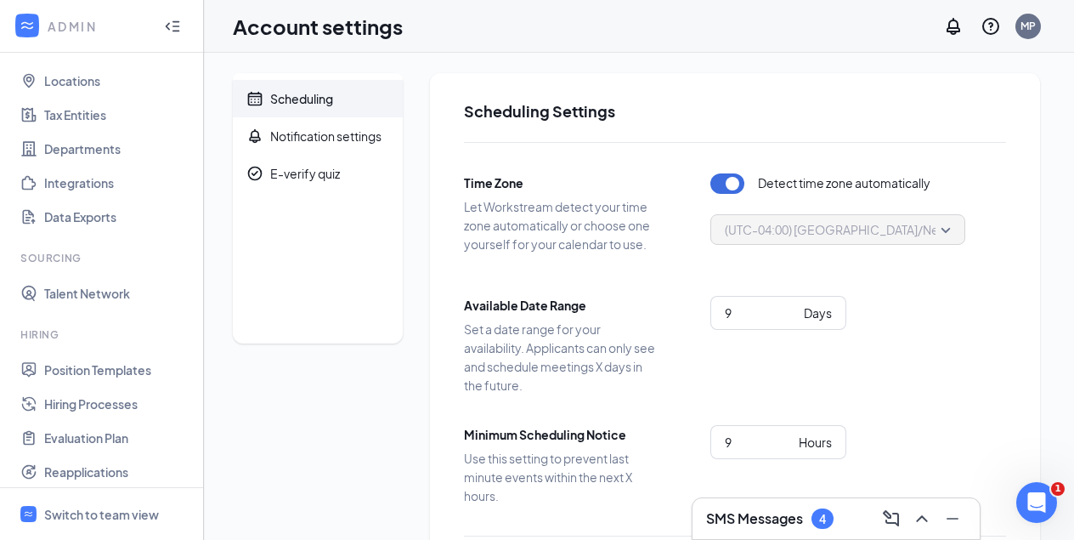
click at [308, 102] on div "Scheduling" at bounding box center [301, 98] width 63 height 17
click at [80, 517] on div "Switch to team view" at bounding box center [101, 514] width 115 height 17
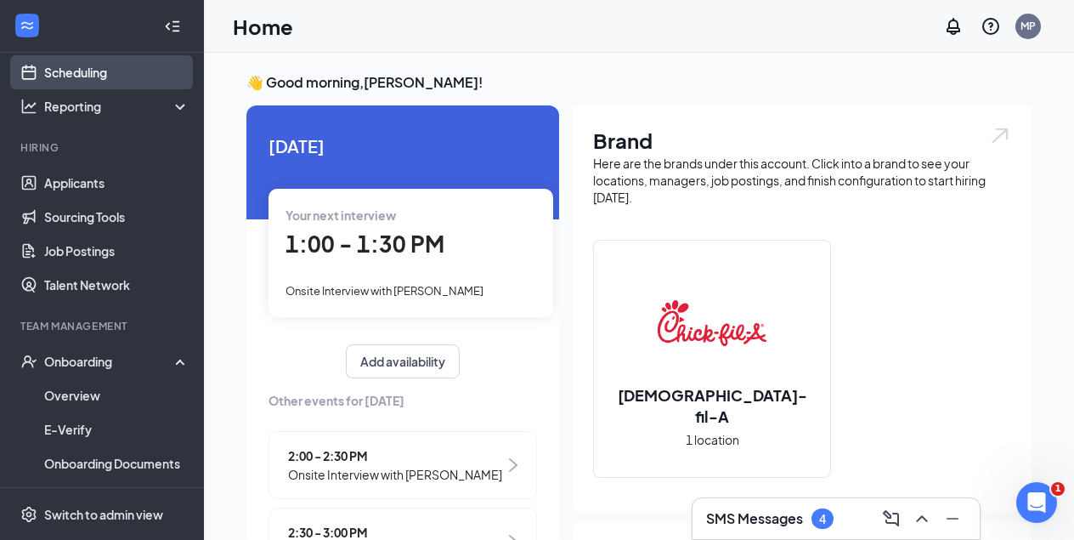
click at [86, 71] on link "Scheduling" at bounding box center [116, 72] width 145 height 34
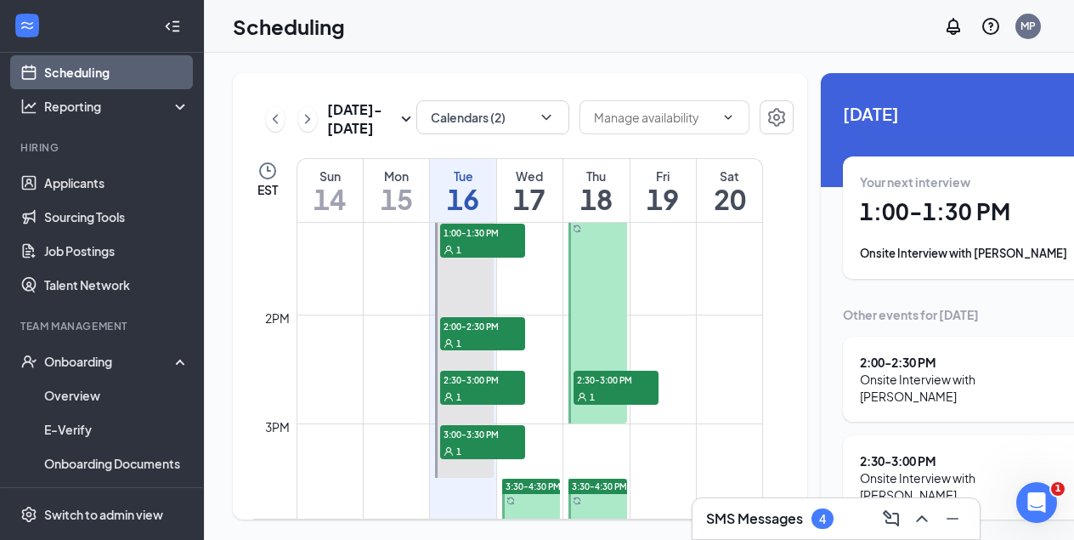
scroll to position [1439, 0]
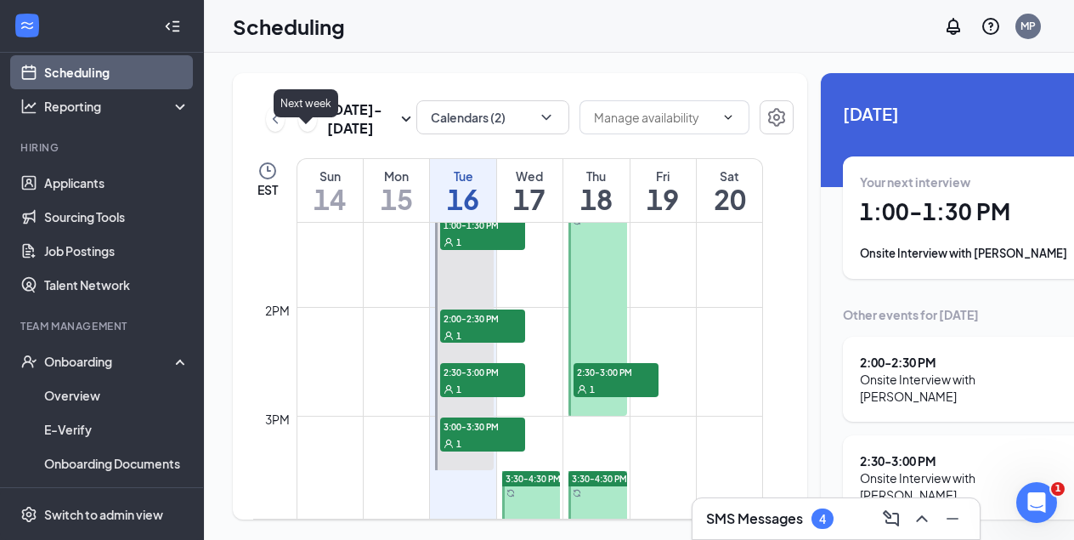
click at [305, 123] on icon "ChevronRight" at bounding box center [307, 118] width 5 height 9
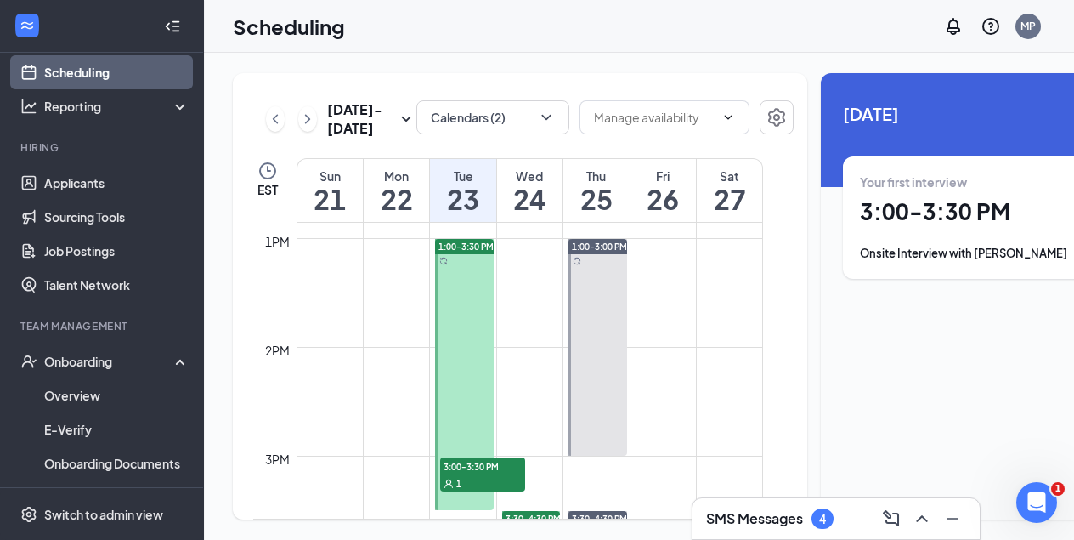
scroll to position [1407, 0]
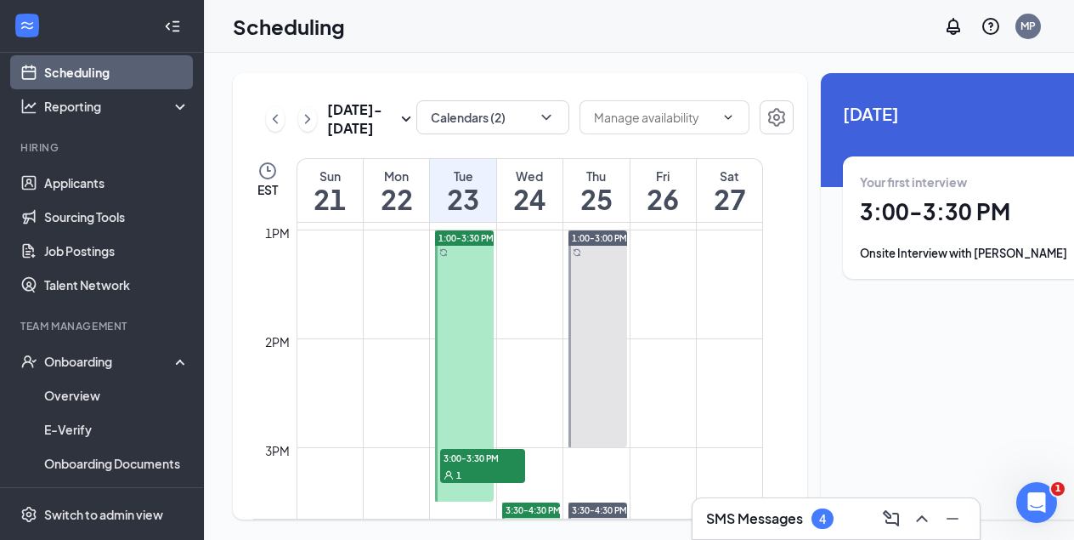
click at [464, 372] on div at bounding box center [464, 365] width 59 height 271
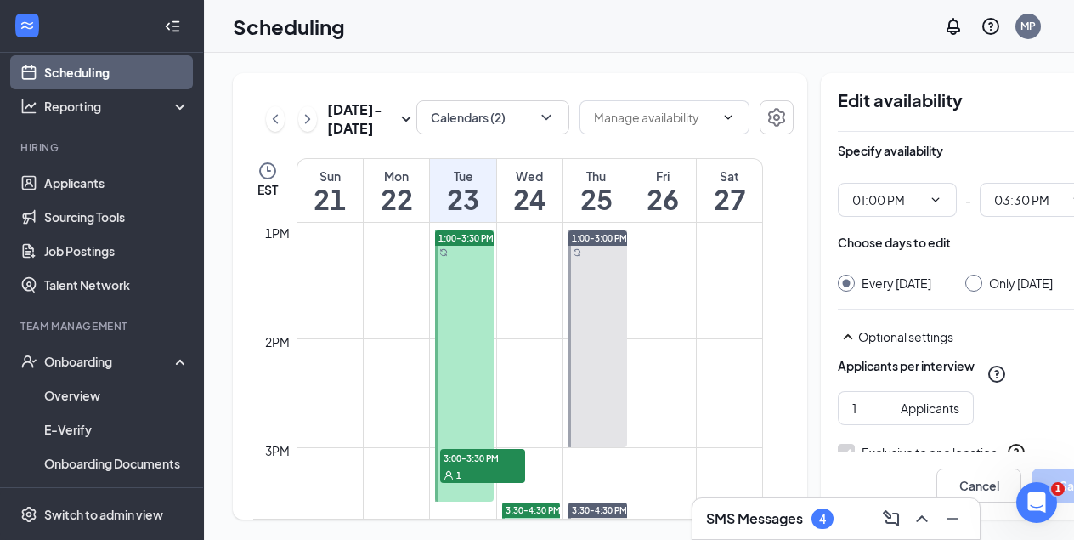
drag, startPoint x: 456, startPoint y: 276, endPoint x: 450, endPoint y: 449, distance: 172.6
click at [450, 449] on div "1:00-3:30 PM 3:00-3:30 PM 1" at bounding box center [464, 365] width 59 height 271
drag, startPoint x: 451, startPoint y: 276, endPoint x: 451, endPoint y: 291, distance: 14.4
click at [451, 291] on div "1:00-3:30 PM 3:00-3:30 PM 1" at bounding box center [464, 365] width 59 height 271
click at [932, 198] on icon "ChevronDown" at bounding box center [936, 199] width 8 height 4
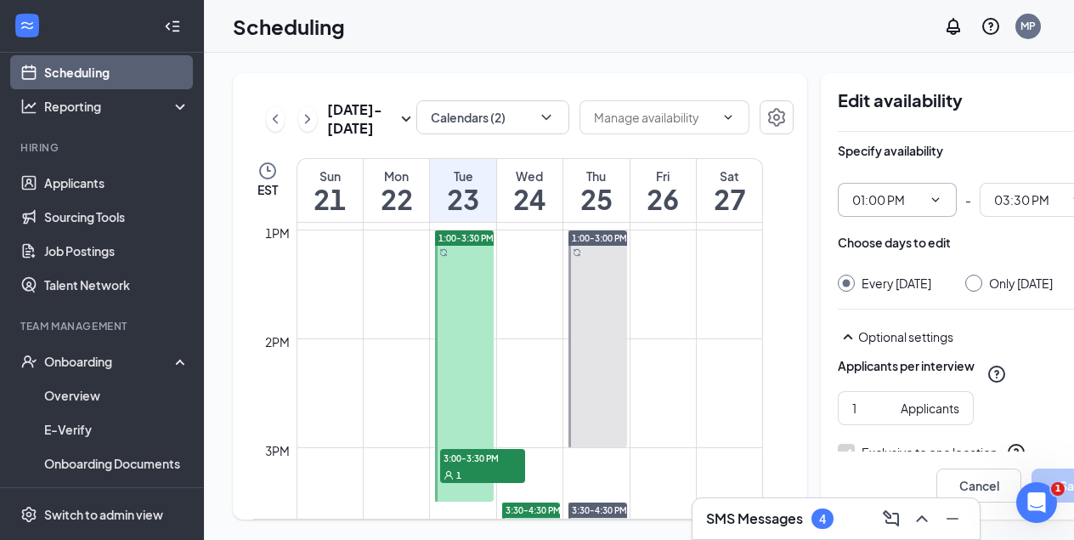
click at [876, 203] on input "01:00 PM" at bounding box center [887, 199] width 70 height 19
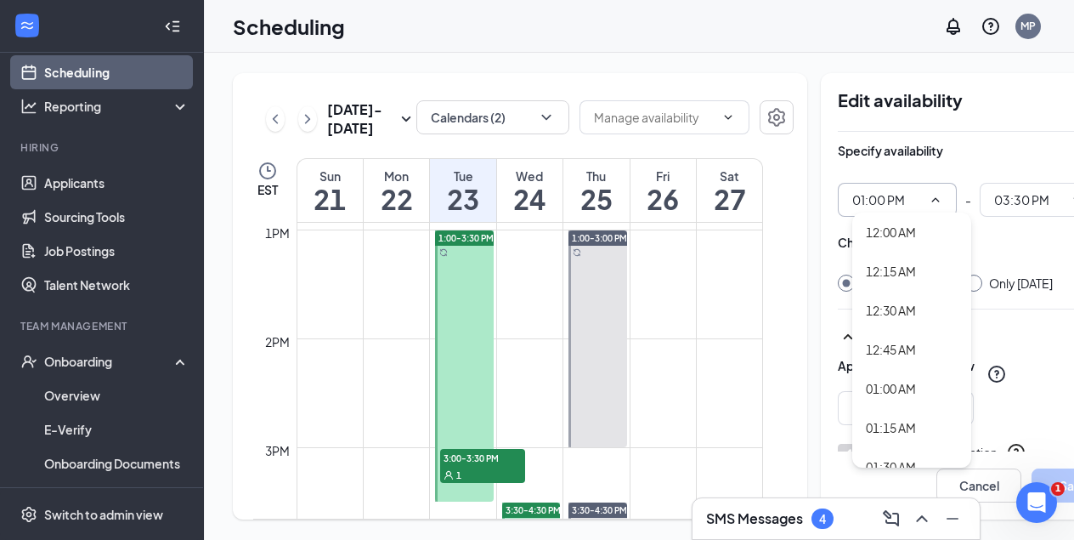
click at [876, 203] on input "01:00 PM" at bounding box center [887, 199] width 70 height 19
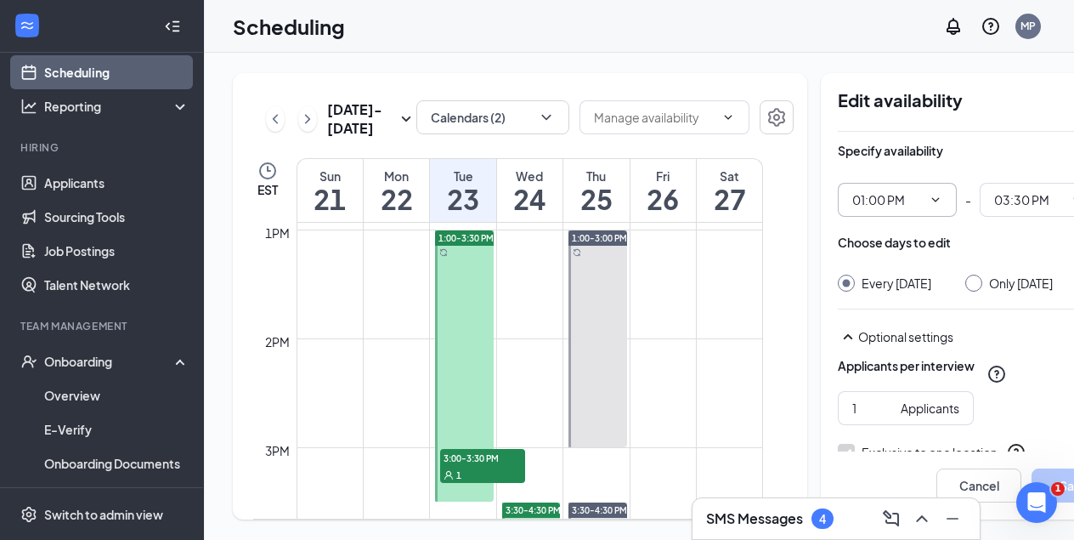
click at [459, 365] on div at bounding box center [464, 365] width 59 height 271
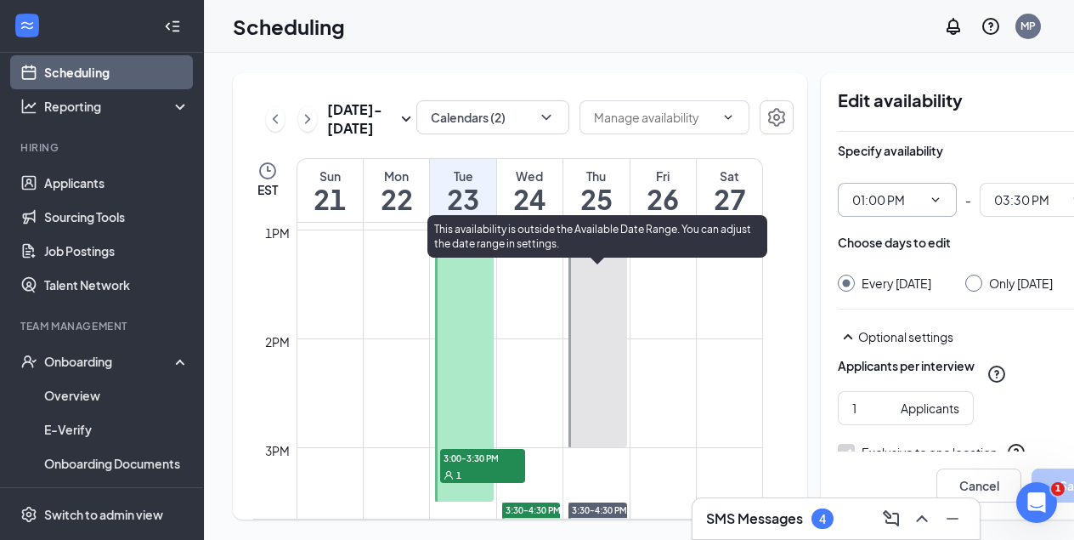
click at [611, 353] on div at bounding box center [598, 338] width 59 height 217
drag, startPoint x: 592, startPoint y: 272, endPoint x: 588, endPoint y: 306, distance: 34.3
click at [588, 306] on div "1:00-3:00 PM" at bounding box center [598, 338] width 59 height 217
click at [588, 306] on div at bounding box center [598, 338] width 59 height 217
click at [608, 367] on div at bounding box center [598, 338] width 59 height 217
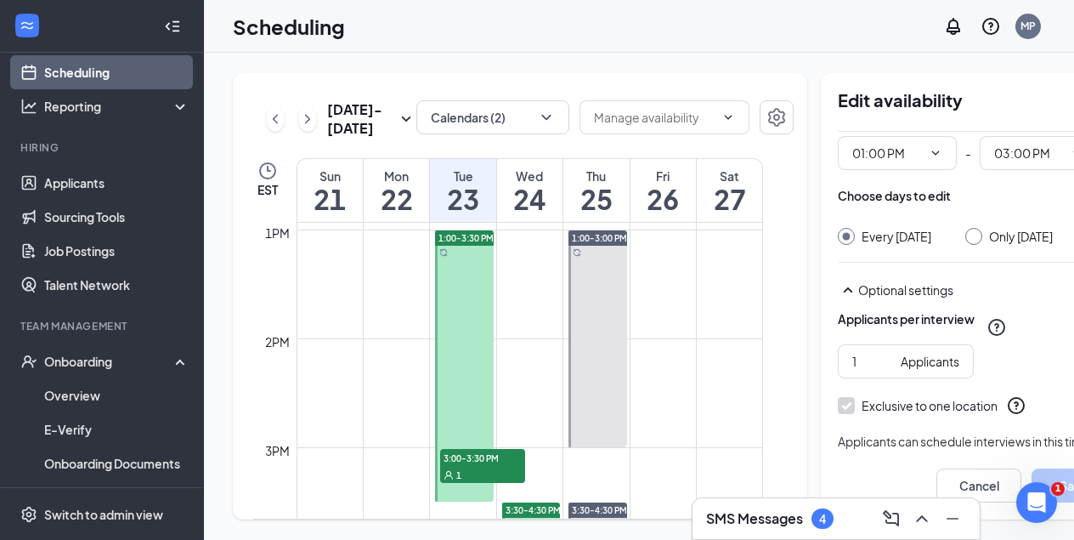
scroll to position [39, 0]
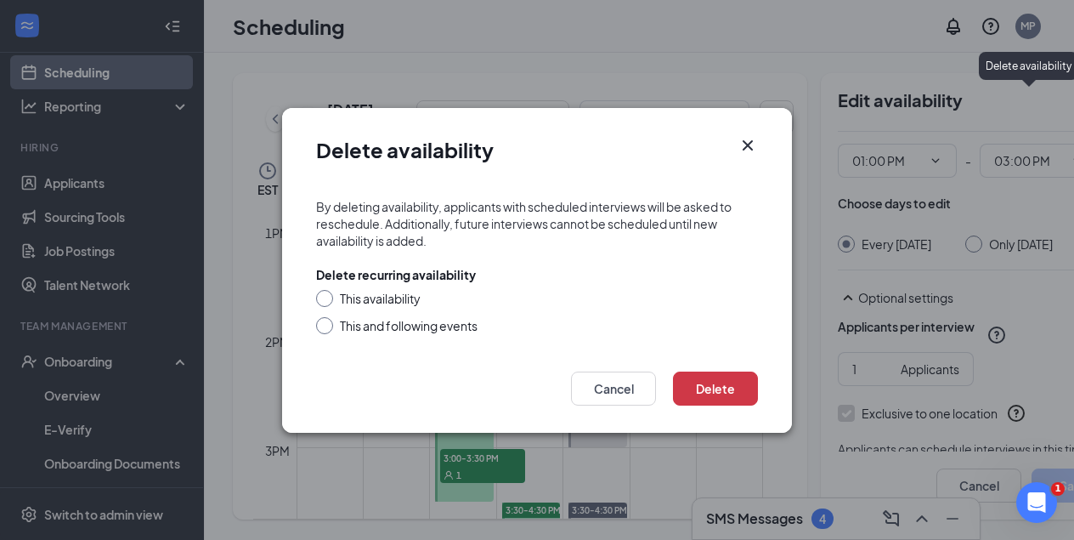
click at [320, 299] on input "This availability" at bounding box center [322, 296] width 12 height 12
radio input "true"
click at [721, 391] on button "Delete" at bounding box center [715, 388] width 85 height 34
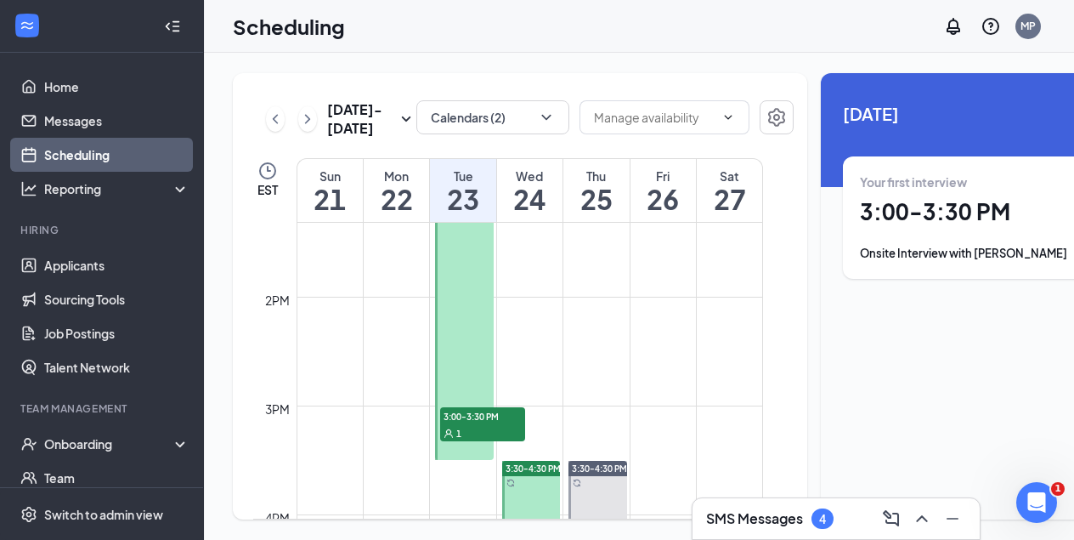
scroll to position [1448, 0]
click at [897, 211] on h1 "3:00 - 3:30 PM" at bounding box center [977, 211] width 235 height 29
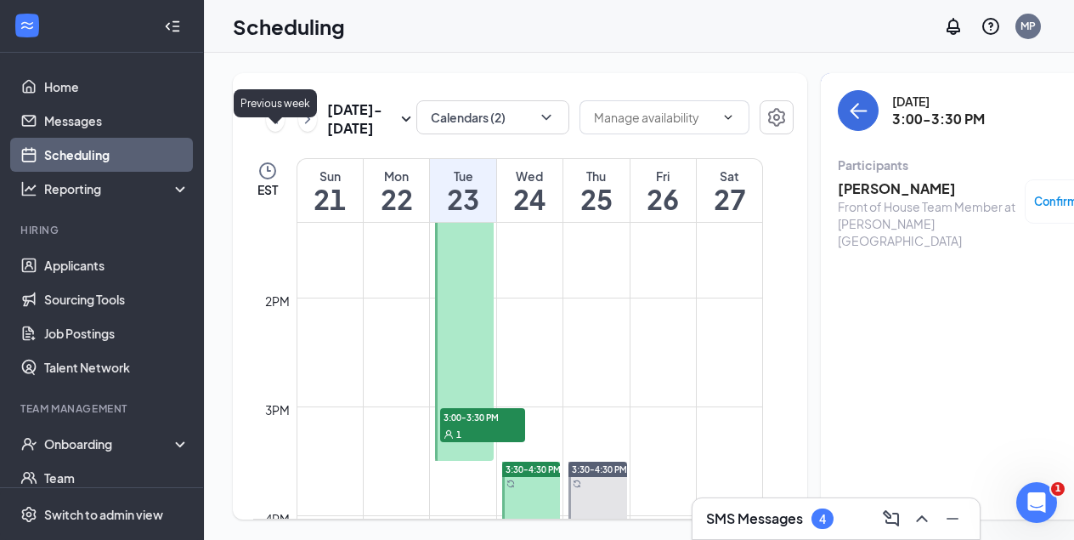
click at [272, 129] on icon "ChevronLeft" at bounding box center [275, 119] width 17 height 20
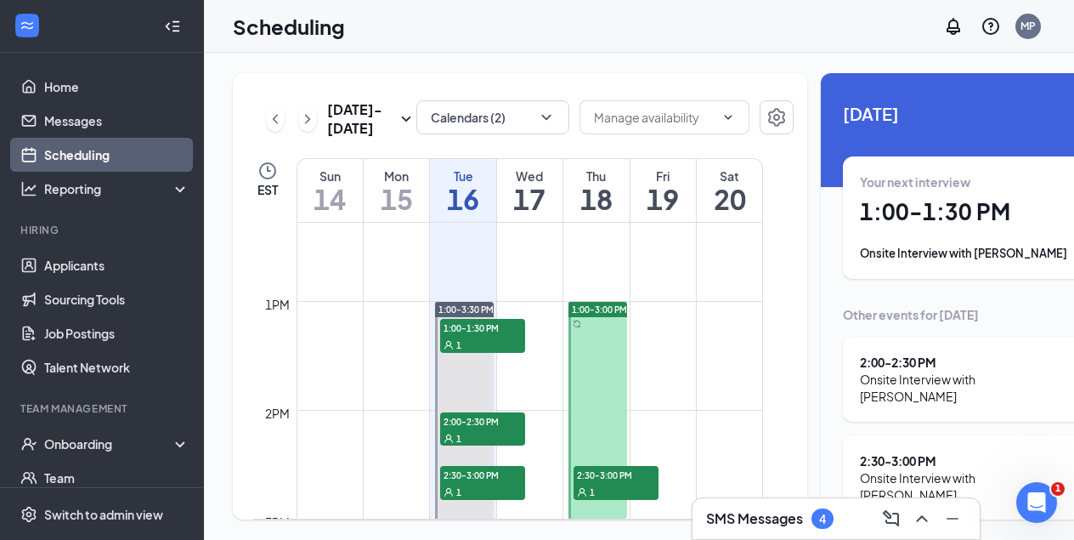
scroll to position [1337, 0]
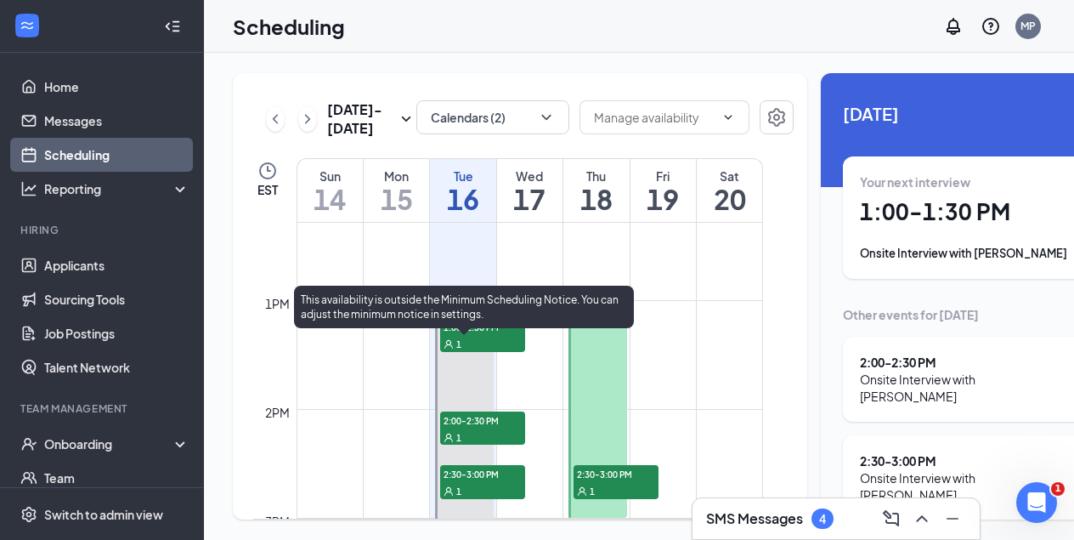
click at [495, 335] on span "1:00-1:30 PM" at bounding box center [482, 326] width 85 height 17
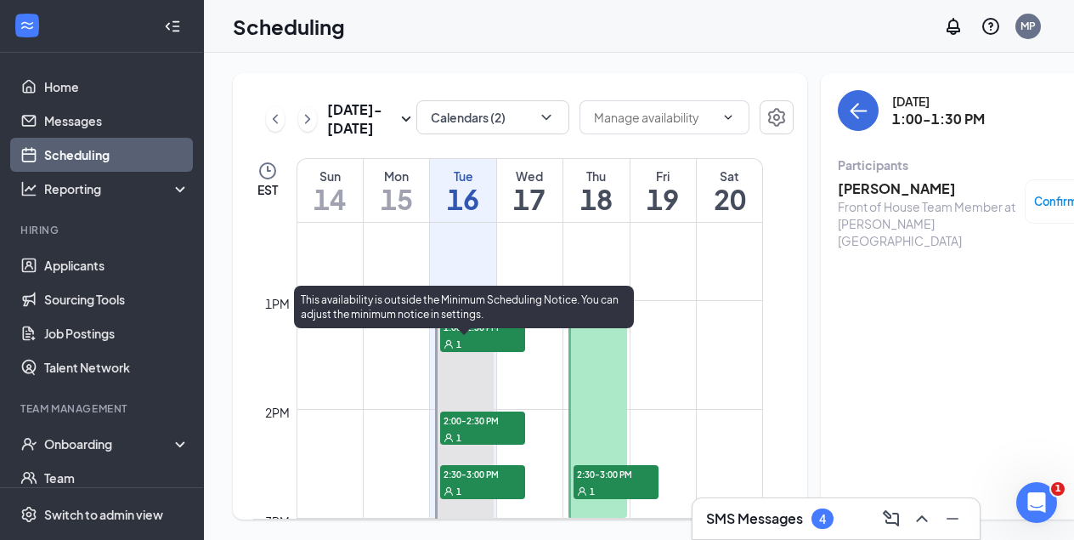
click at [501, 445] on div "1" at bounding box center [482, 436] width 85 height 17
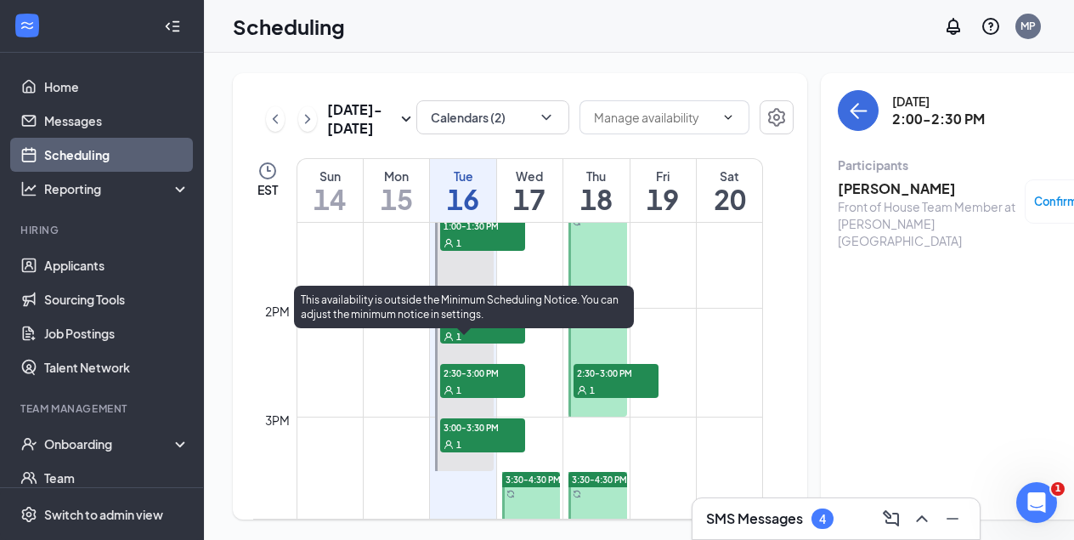
scroll to position [1475, 0]
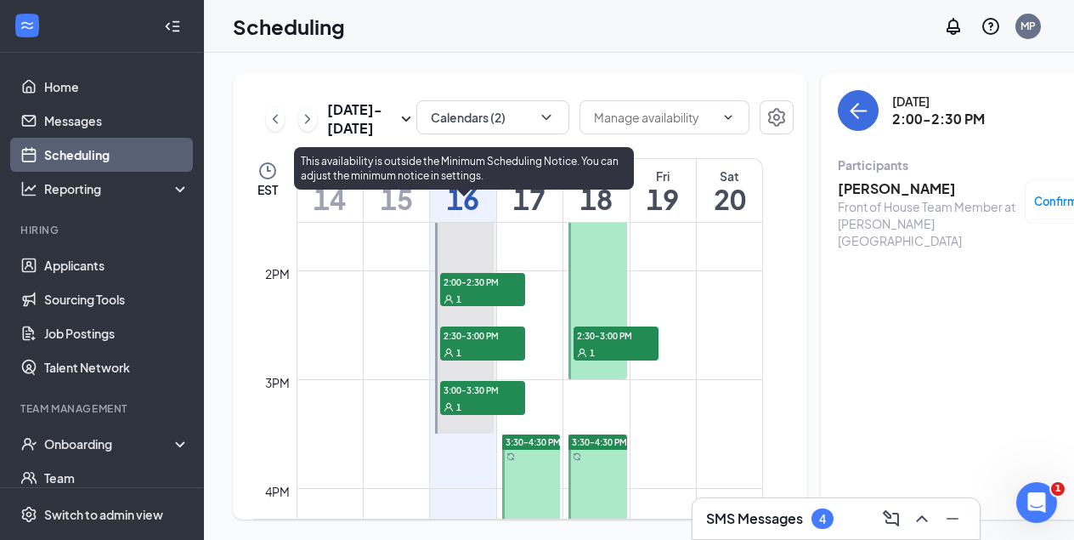
click at [498, 360] on div "1" at bounding box center [482, 351] width 85 height 17
click at [484, 415] on div "1" at bounding box center [482, 406] width 85 height 17
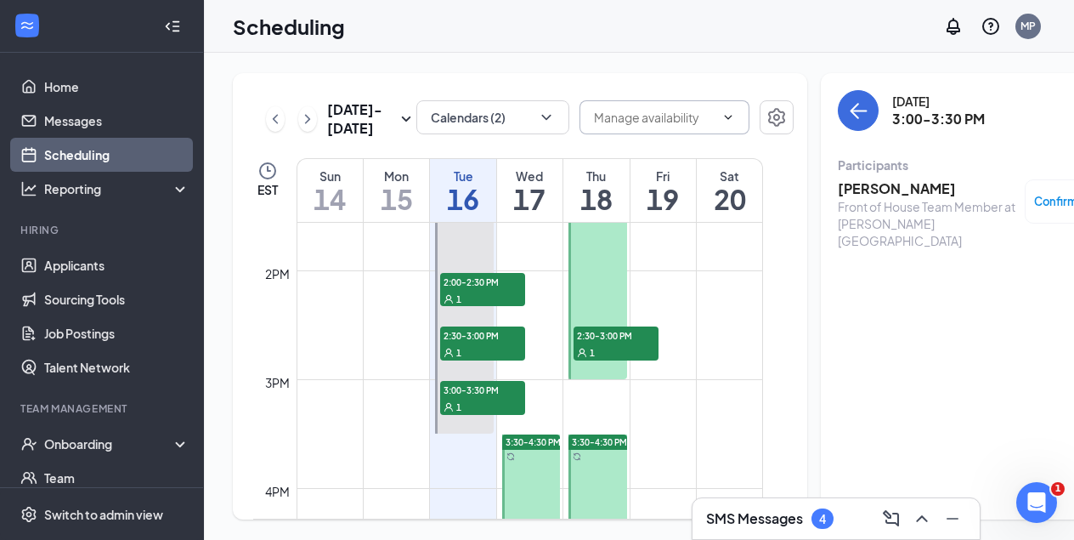
click at [662, 116] on input "text" at bounding box center [654, 117] width 121 height 19
click at [767, 114] on icon "Settings" at bounding box center [777, 117] width 20 height 20
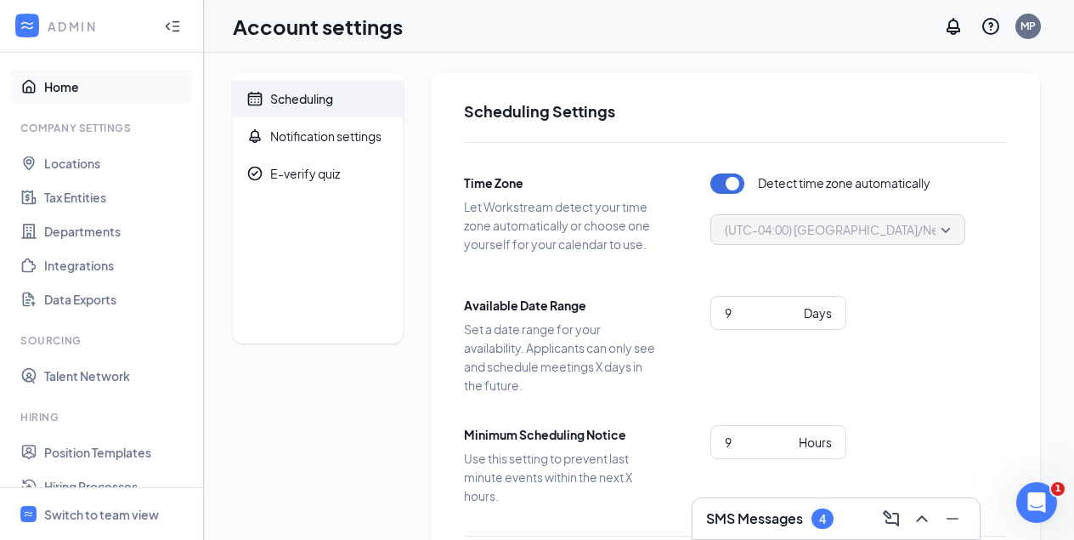
click at [53, 86] on link "Home" at bounding box center [116, 87] width 145 height 34
click at [117, 513] on div "Switch to team view" at bounding box center [101, 514] width 115 height 17
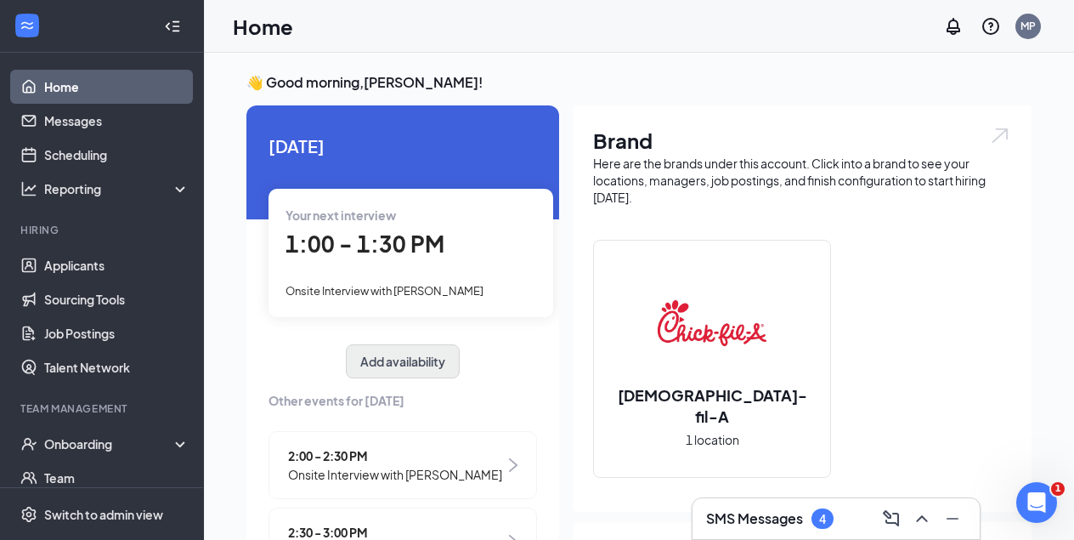
click at [402, 360] on button "Add availability" at bounding box center [403, 361] width 114 height 34
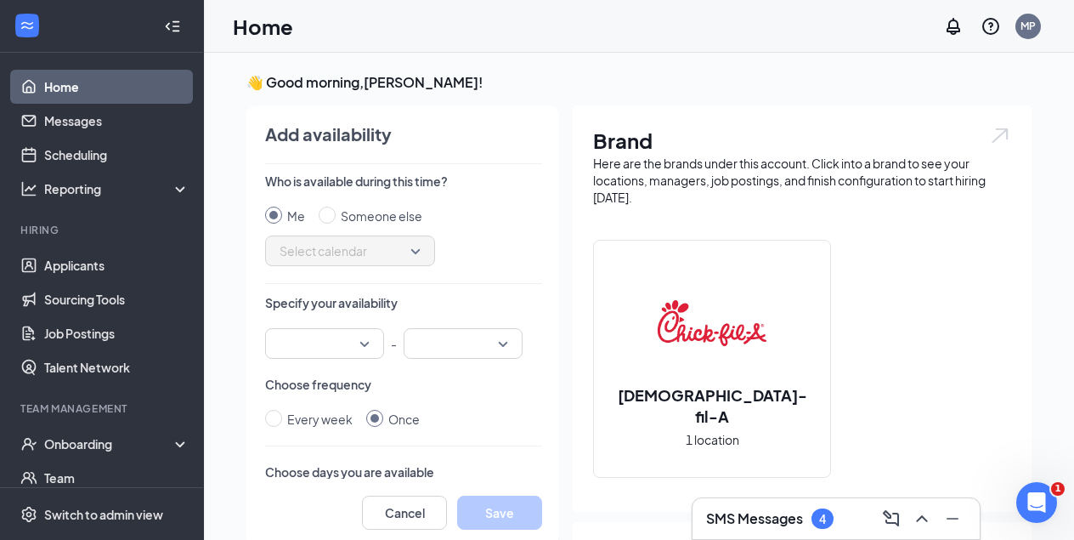
scroll to position [7, 0]
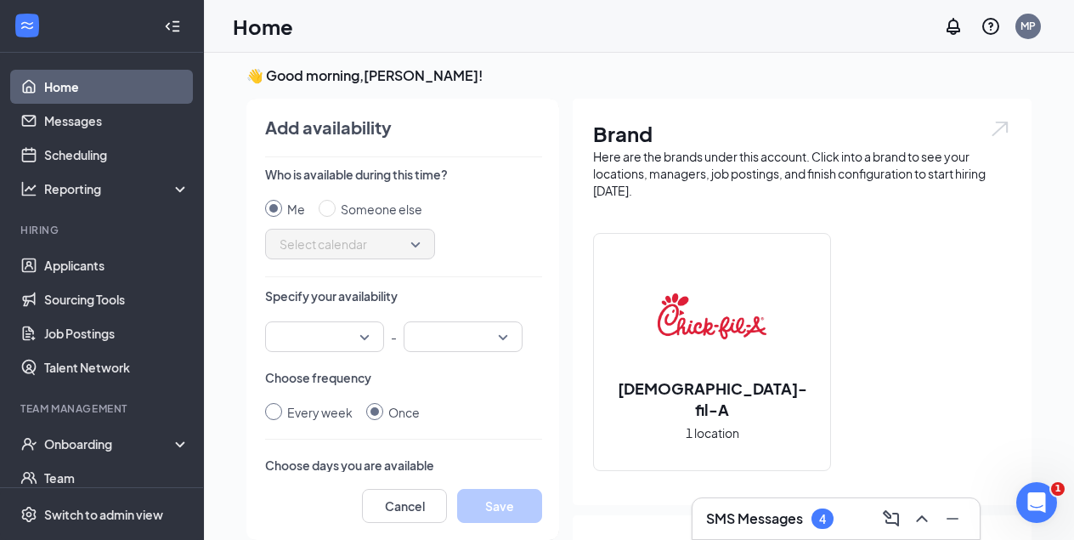
click at [273, 412] on input "Every week" at bounding box center [273, 411] width 17 height 17
radio input "true"
radio input "false"
click at [338, 337] on input "search" at bounding box center [318, 336] width 87 height 29
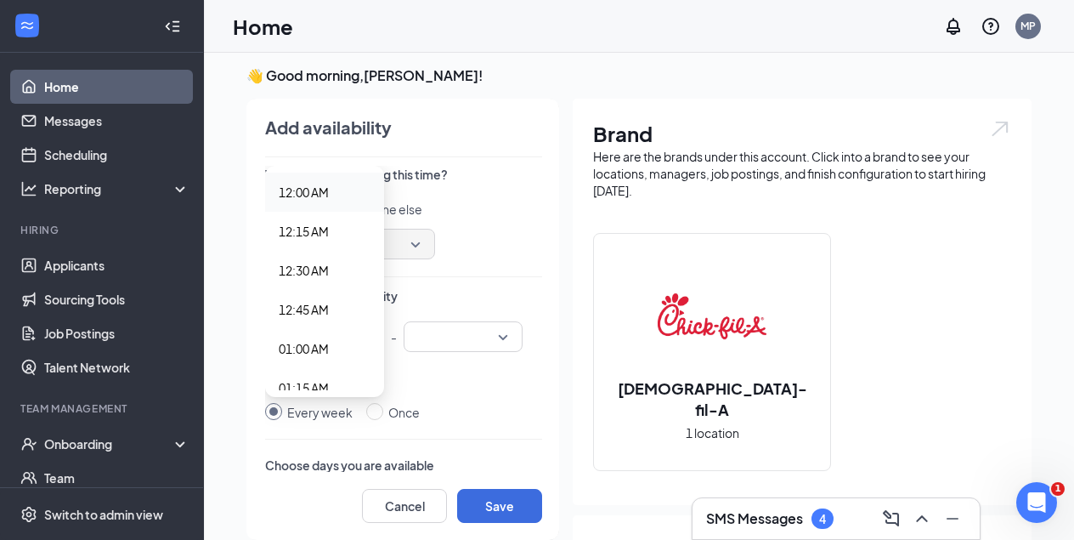
click at [338, 337] on div "01:00 AM" at bounding box center [324, 348] width 119 height 39
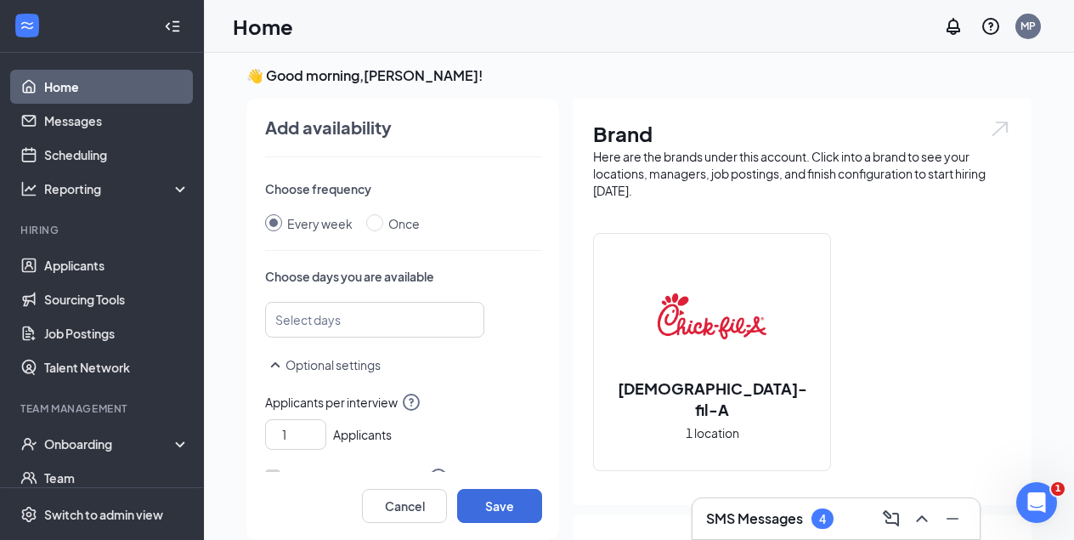
scroll to position [85, 0]
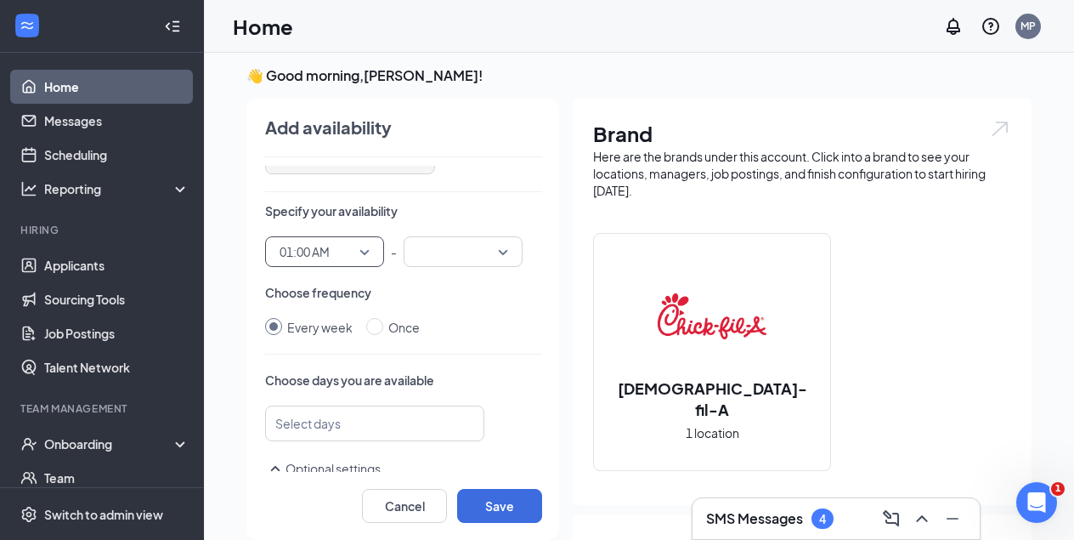
click at [313, 247] on span "01:00 AM" at bounding box center [305, 251] width 50 height 25
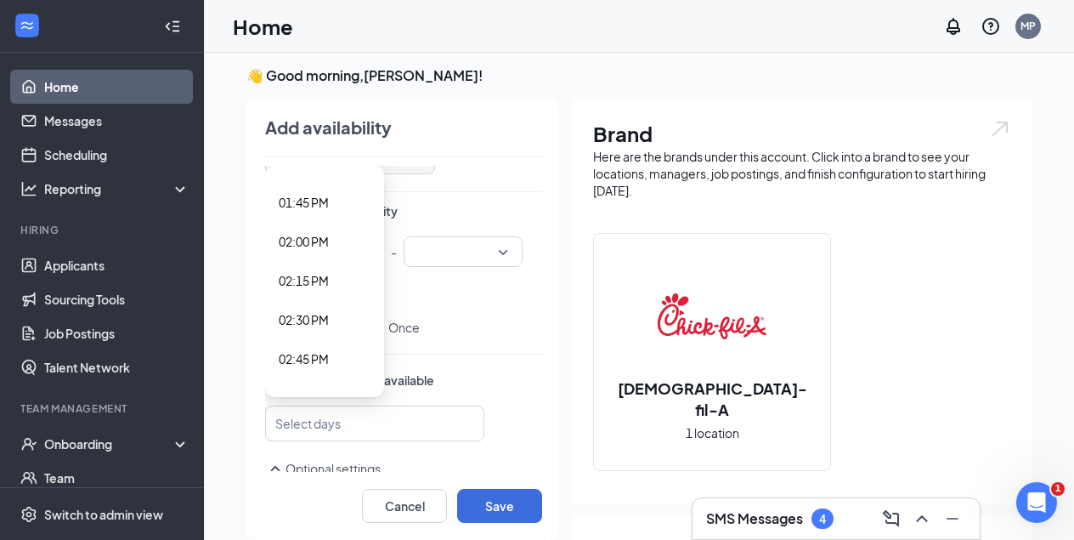
scroll to position [2143, 0]
click at [303, 240] on span "02:00 PM" at bounding box center [304, 239] width 50 height 19
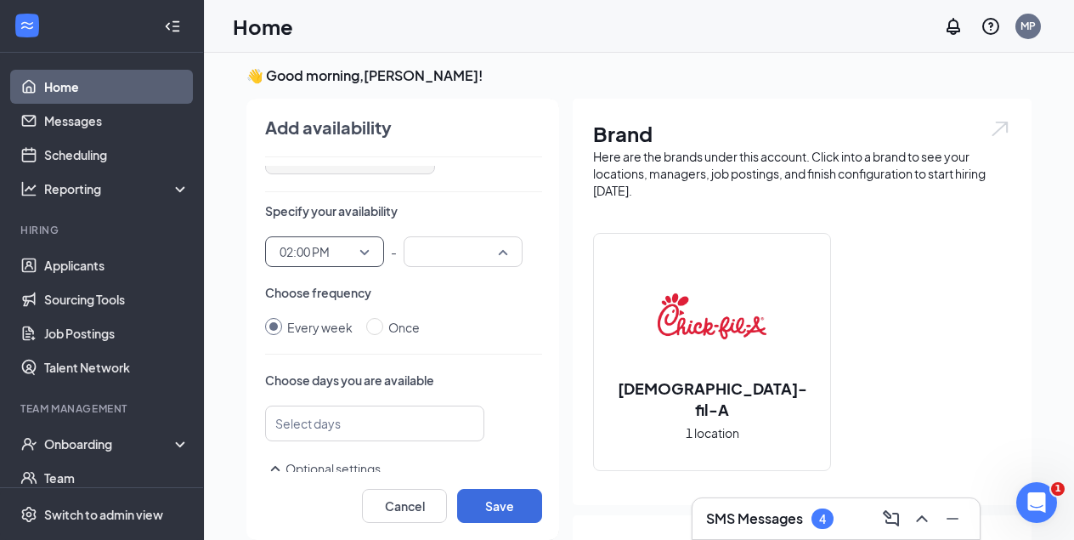
click at [442, 257] on input "search" at bounding box center [457, 251] width 87 height 29
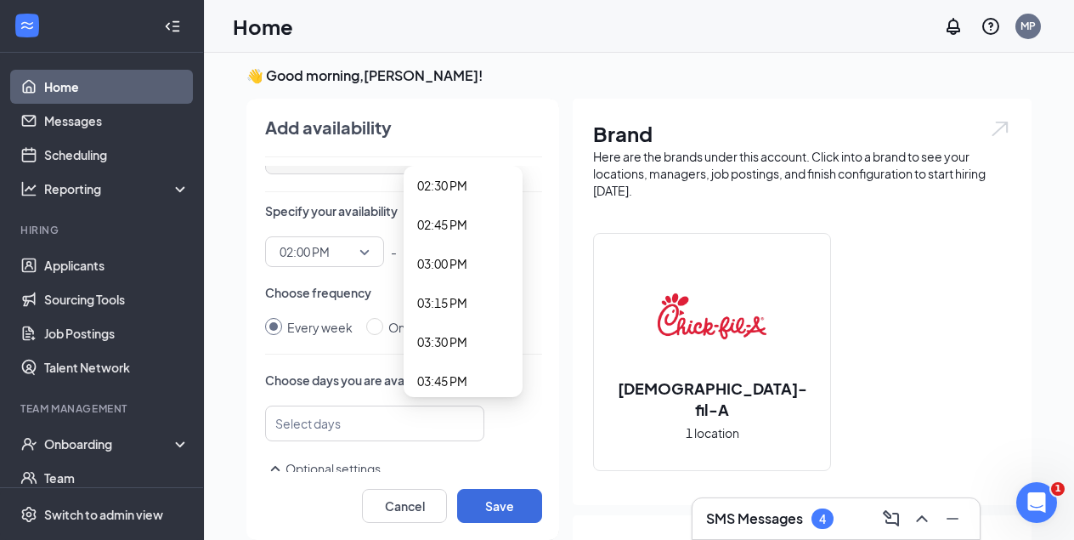
scroll to position [2272, 0]
click at [443, 269] on span "03:00 PM" at bounding box center [442, 266] width 50 height 19
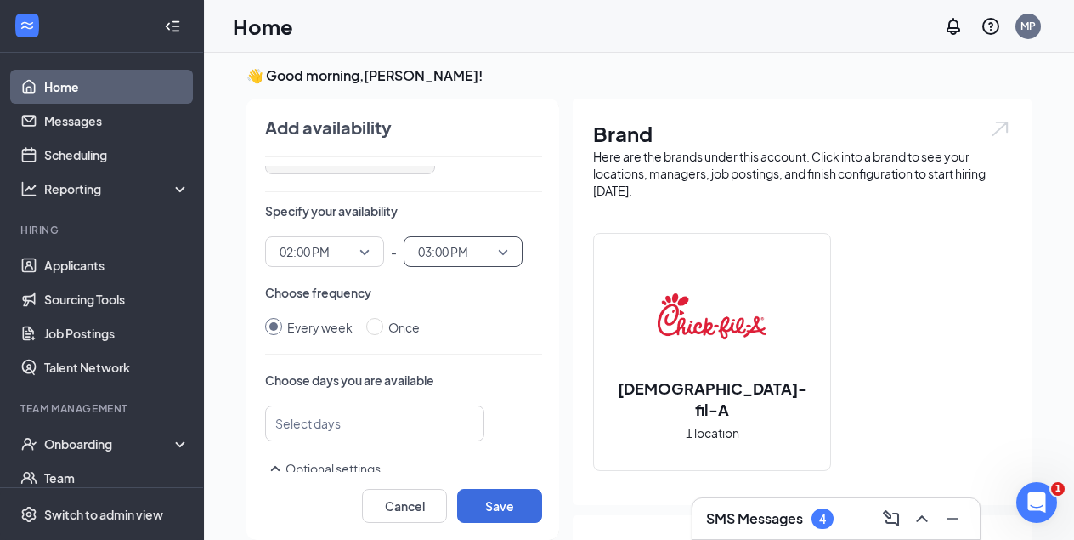
click at [380, 434] on div at bounding box center [367, 423] width 174 height 27
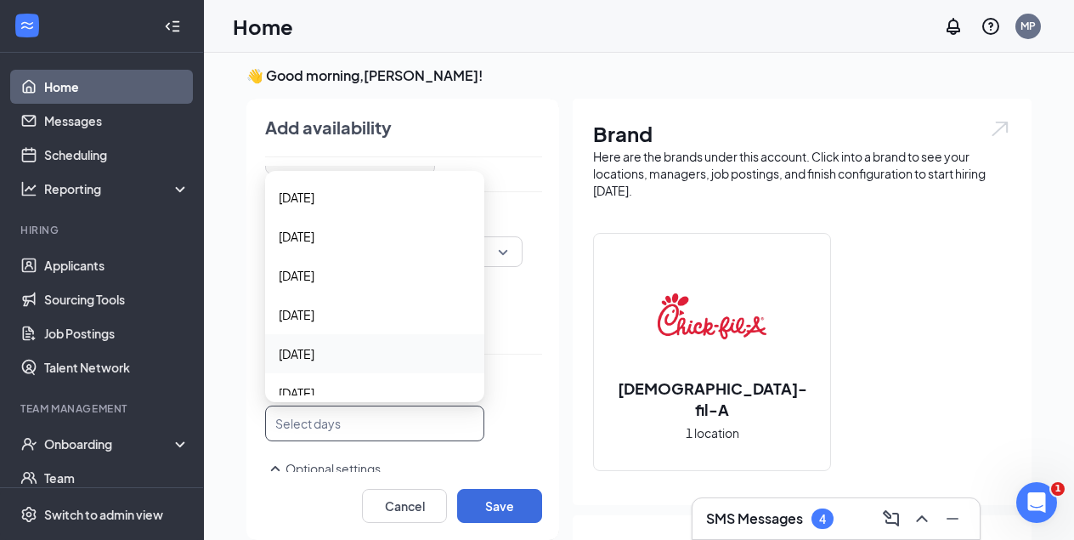
click at [314, 350] on span "Thursday" at bounding box center [297, 353] width 36 height 19
click at [530, 412] on div "Thursday Thursday Friday Saturday Sunday Monday Tuesday Wednesday Thursday Frid…" at bounding box center [403, 423] width 277 height 36
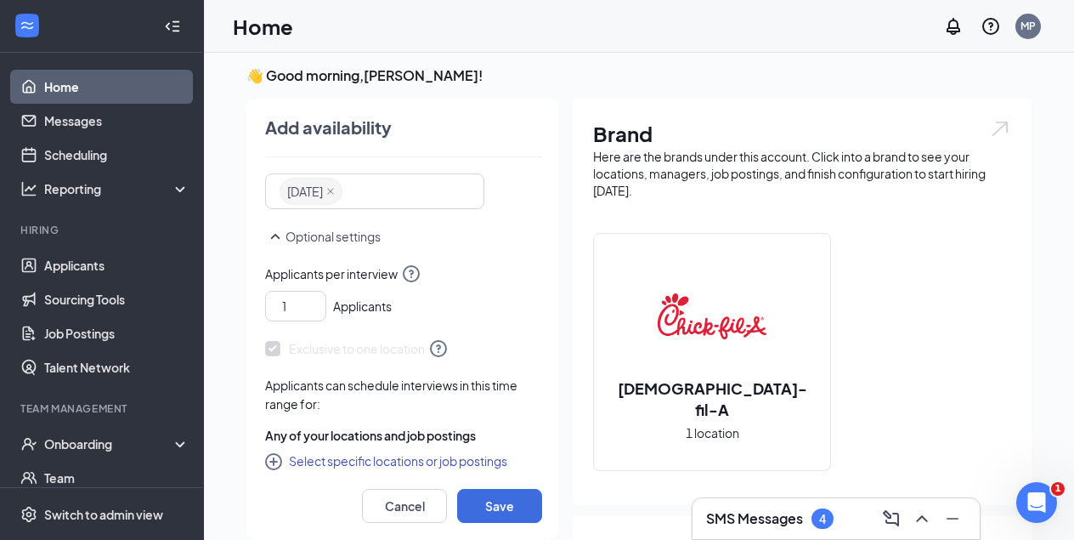
scroll to position [320, 0]
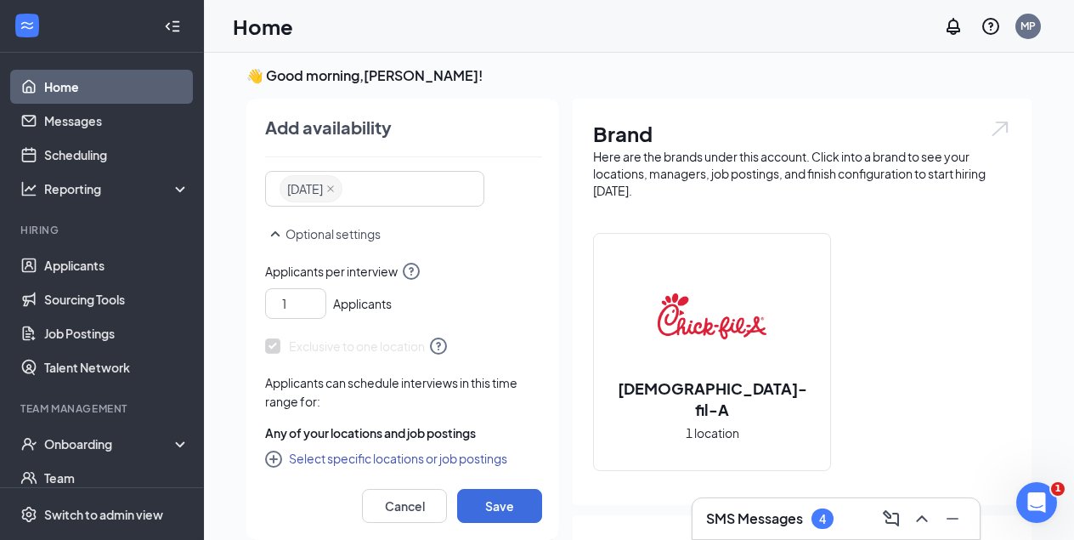
click at [310, 458] on button "Select specific locations or job postings" at bounding box center [386, 458] width 242 height 20
checkbox input "true"
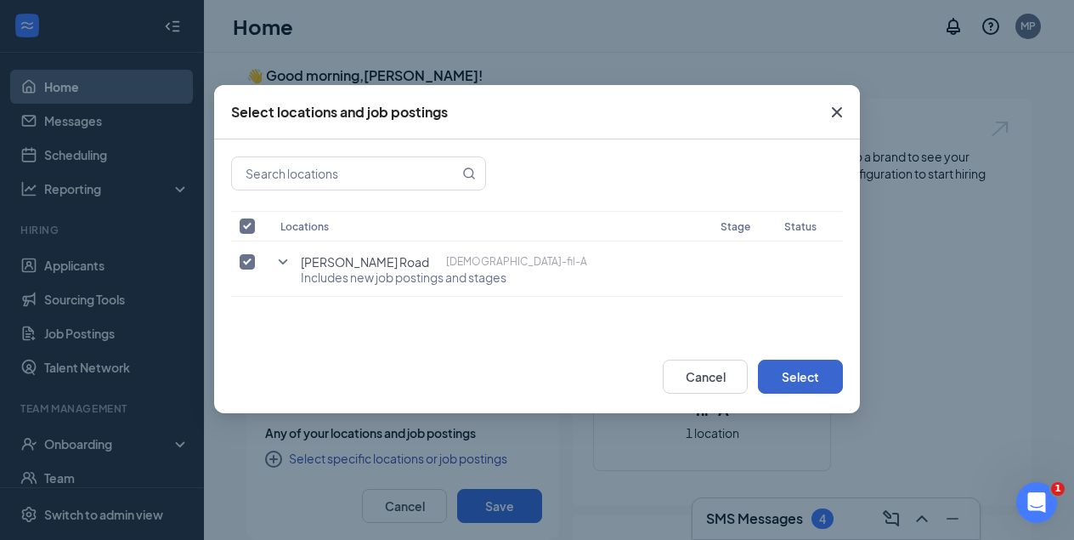
click at [814, 377] on button "Select" at bounding box center [800, 376] width 85 height 34
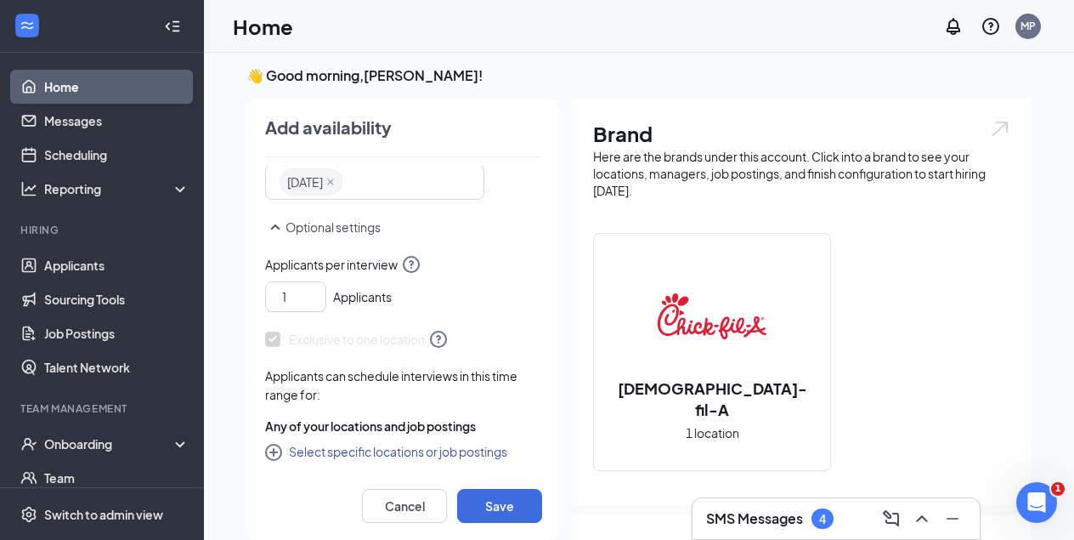
scroll to position [326, 0]
click at [499, 509] on button "Save" at bounding box center [499, 506] width 85 height 34
radio input "false"
radio input "true"
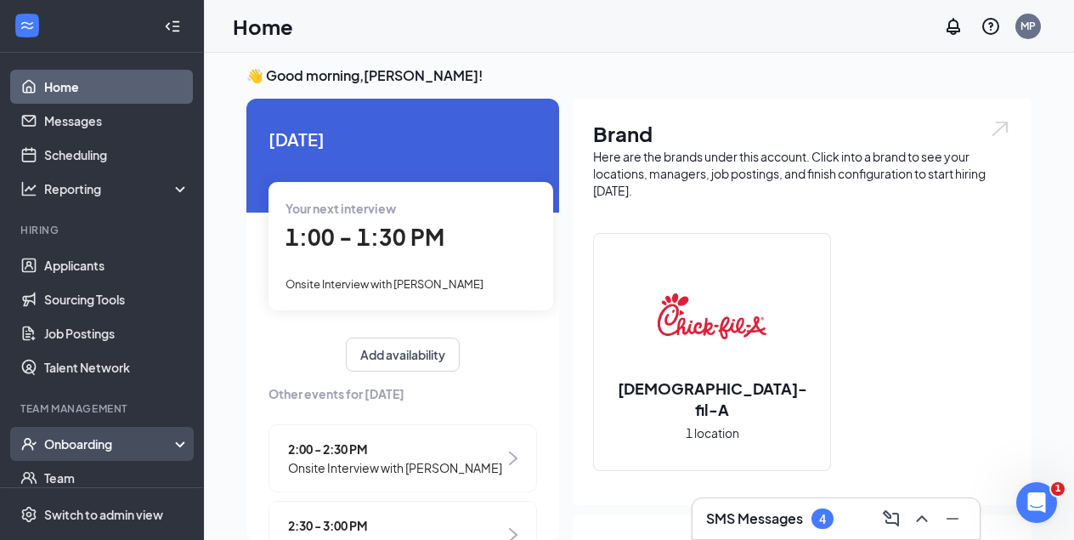
click at [93, 444] on div "Onboarding" at bounding box center [109, 443] width 131 height 17
click at [79, 476] on link "Overview" at bounding box center [116, 478] width 145 height 34
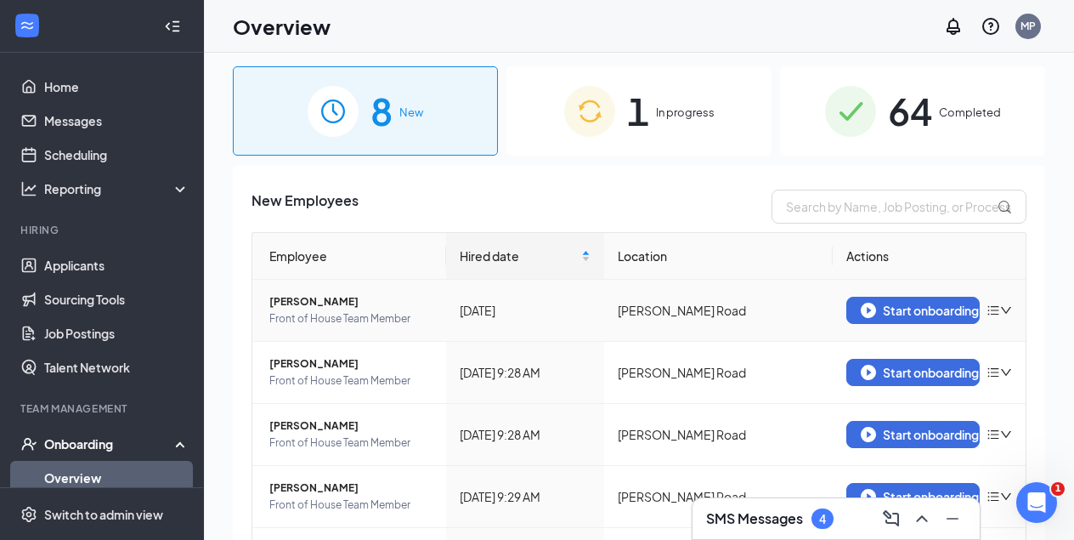
click at [995, 310] on icon "bars" at bounding box center [993, 310] width 11 height 9
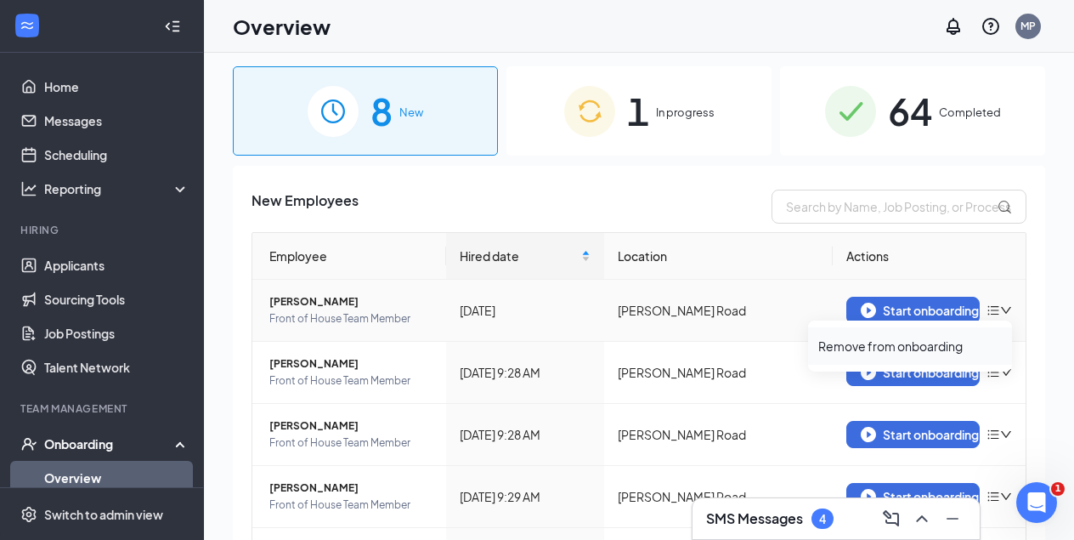
click at [931, 348] on div "Remove from onboarding" at bounding box center [910, 345] width 184 height 17
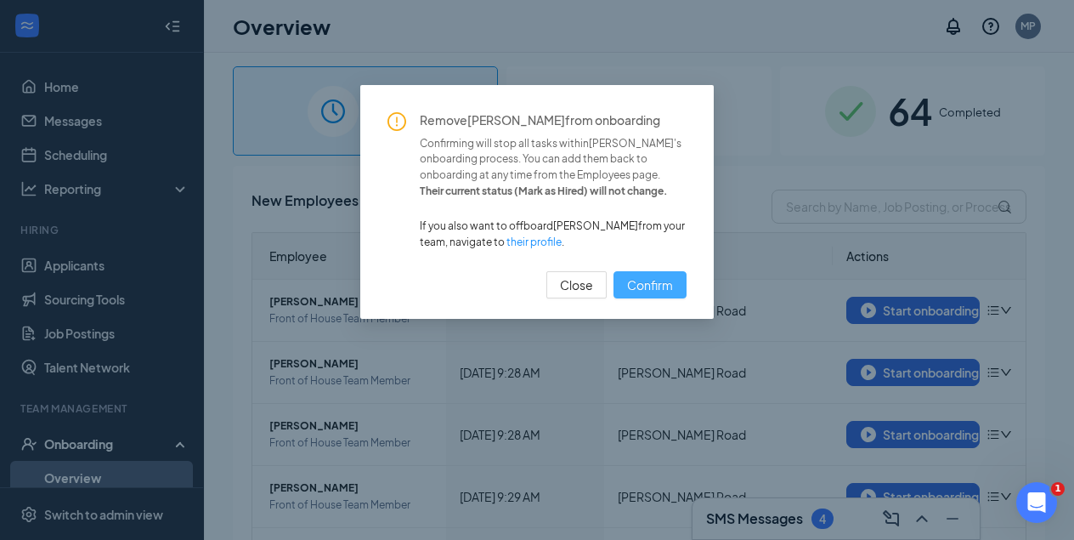
click at [663, 281] on span "Confirm" at bounding box center [650, 284] width 46 height 19
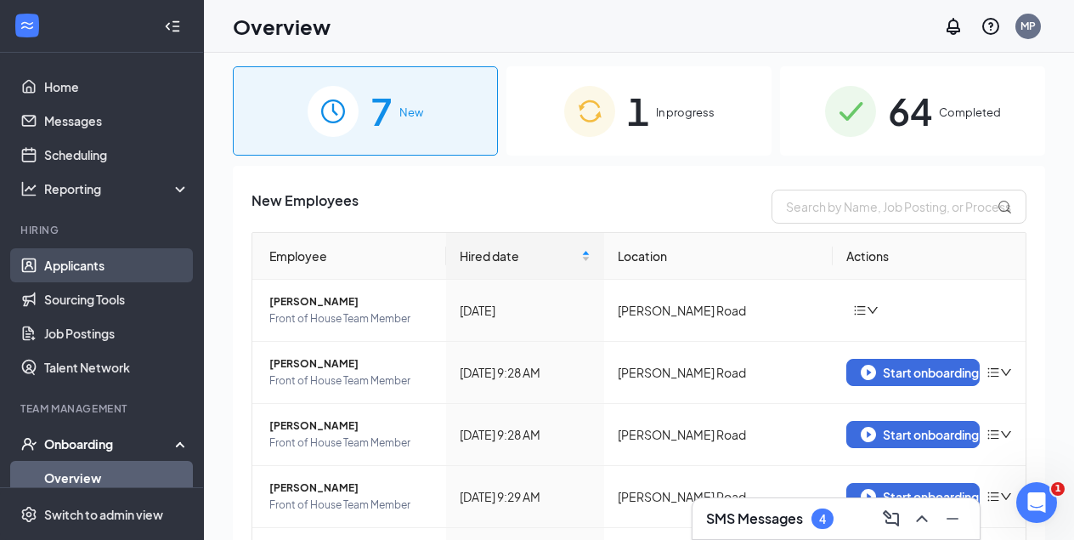
click at [72, 267] on link "Applicants" at bounding box center [116, 265] width 145 height 34
